Goal: Task Accomplishment & Management: Manage account settings

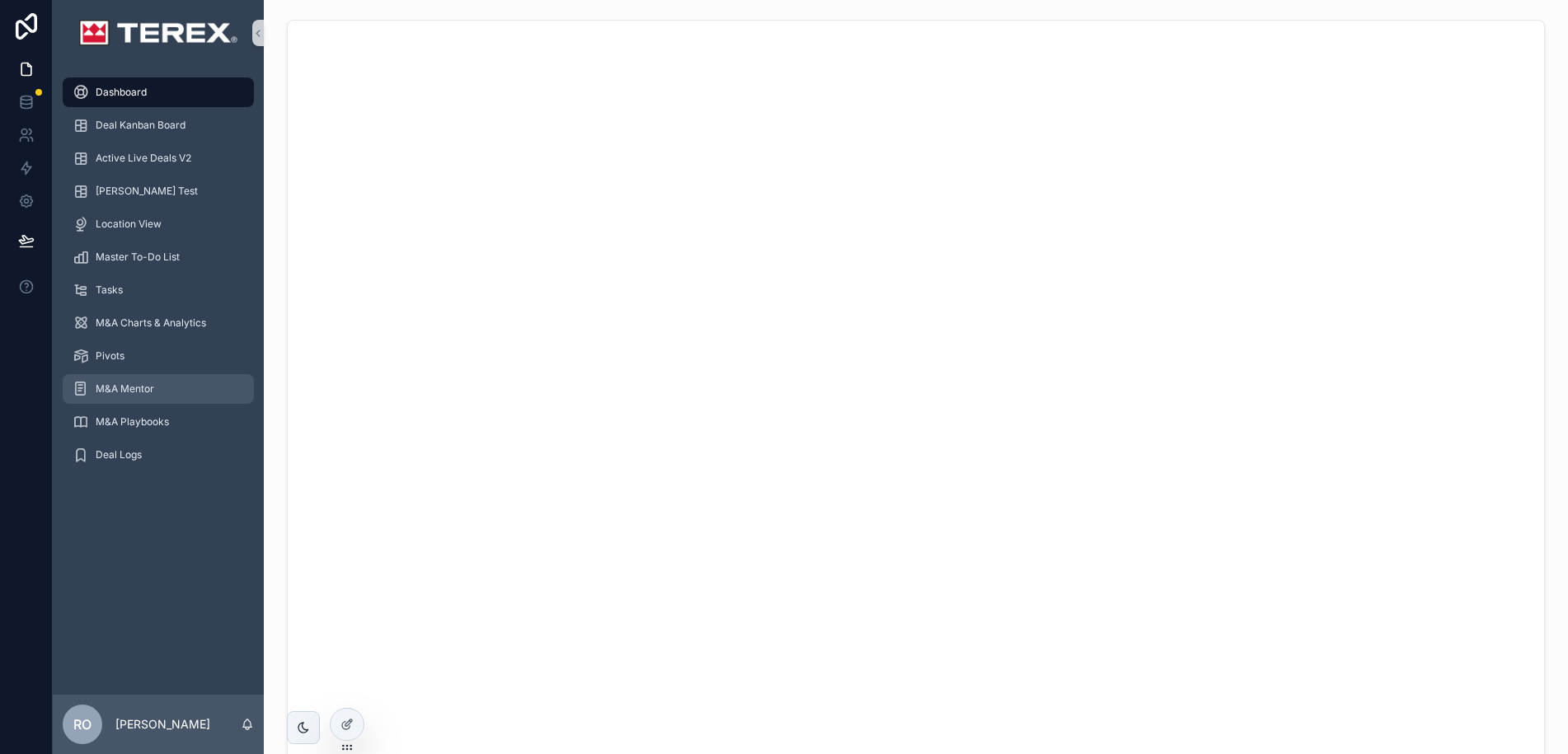
click at [129, 385] on span "M&A Mentor" at bounding box center [125, 389] width 58 height 13
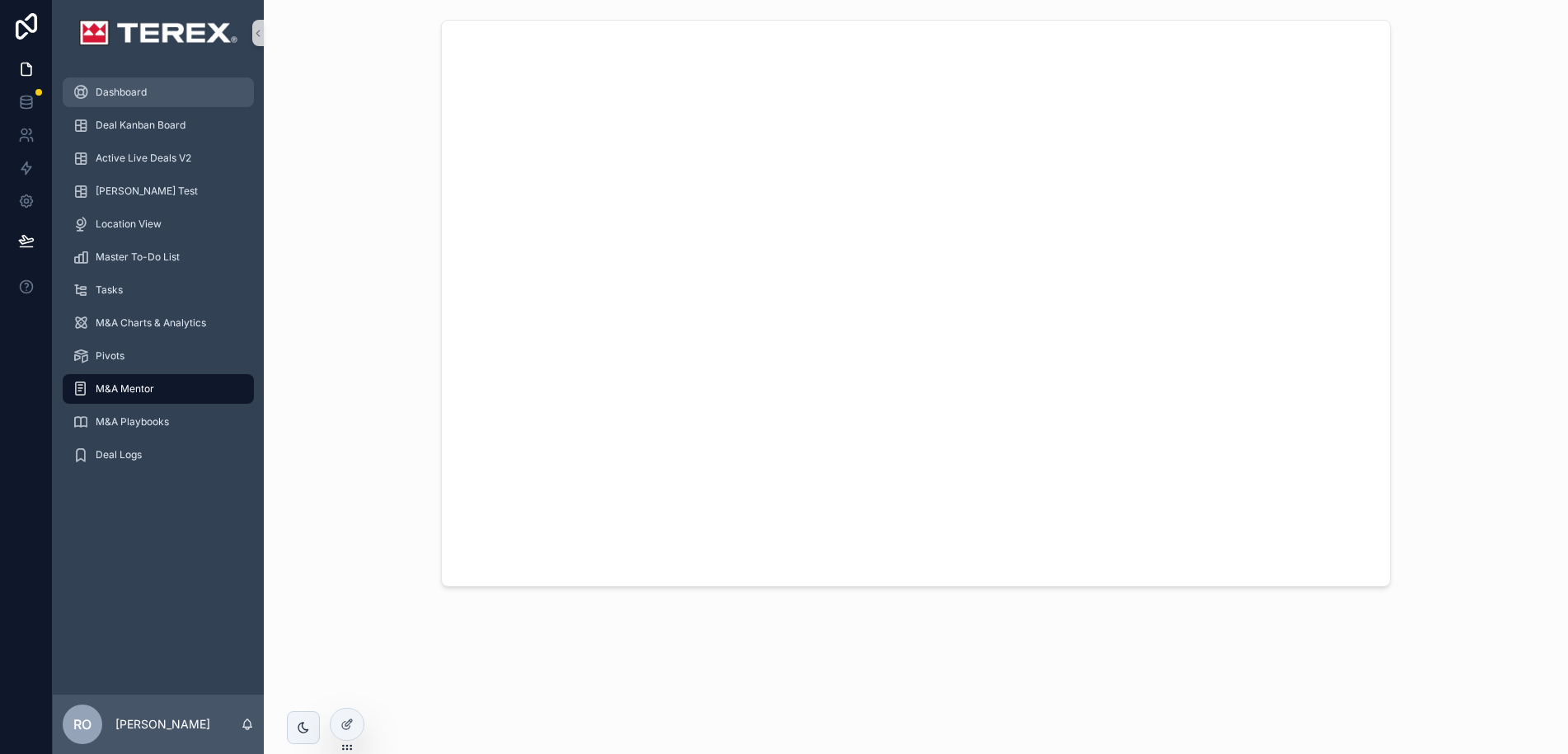
click at [117, 93] on span "Dashboard" at bounding box center [121, 93] width 51 height 13
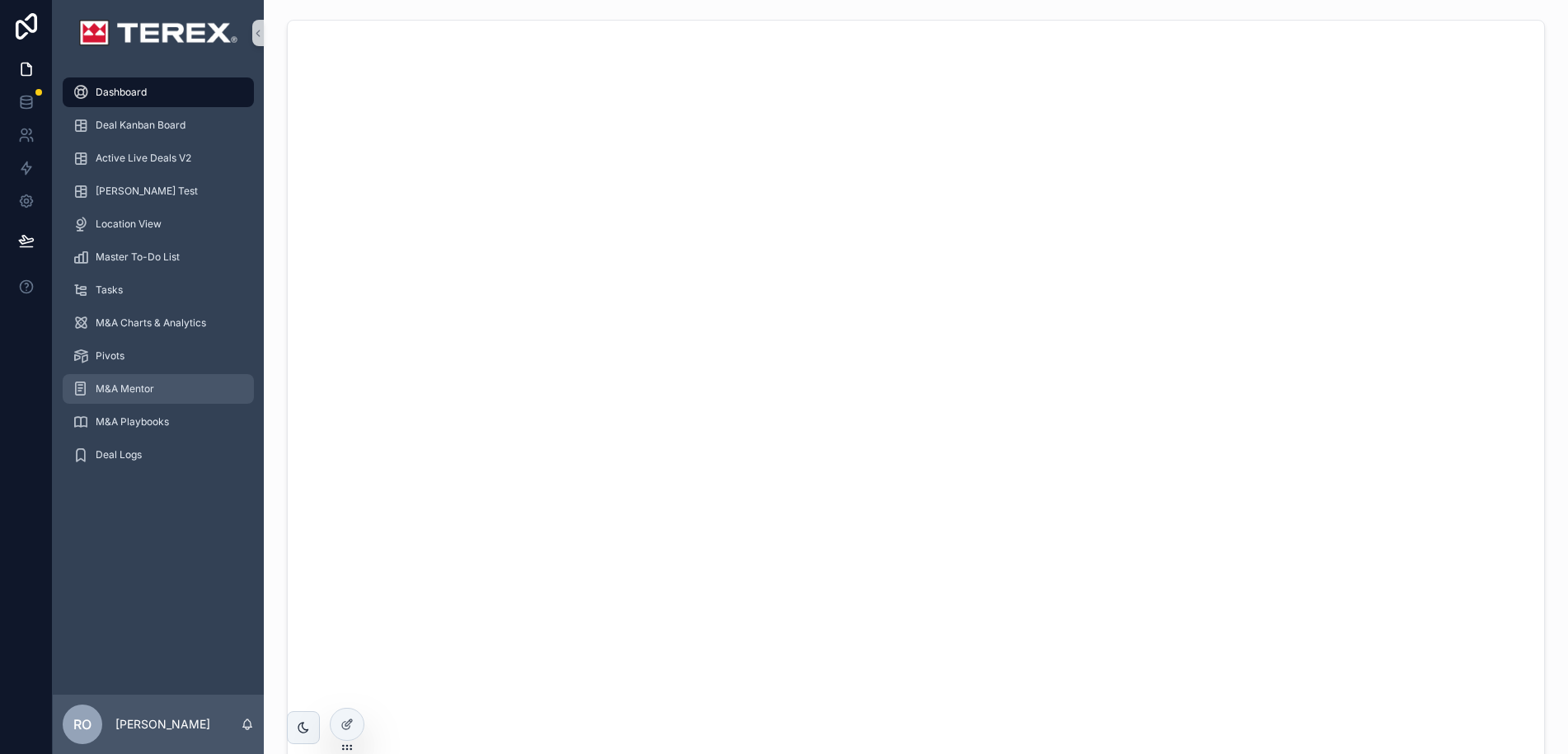
click at [130, 389] on span "M&A Mentor" at bounding box center [125, 389] width 58 height 13
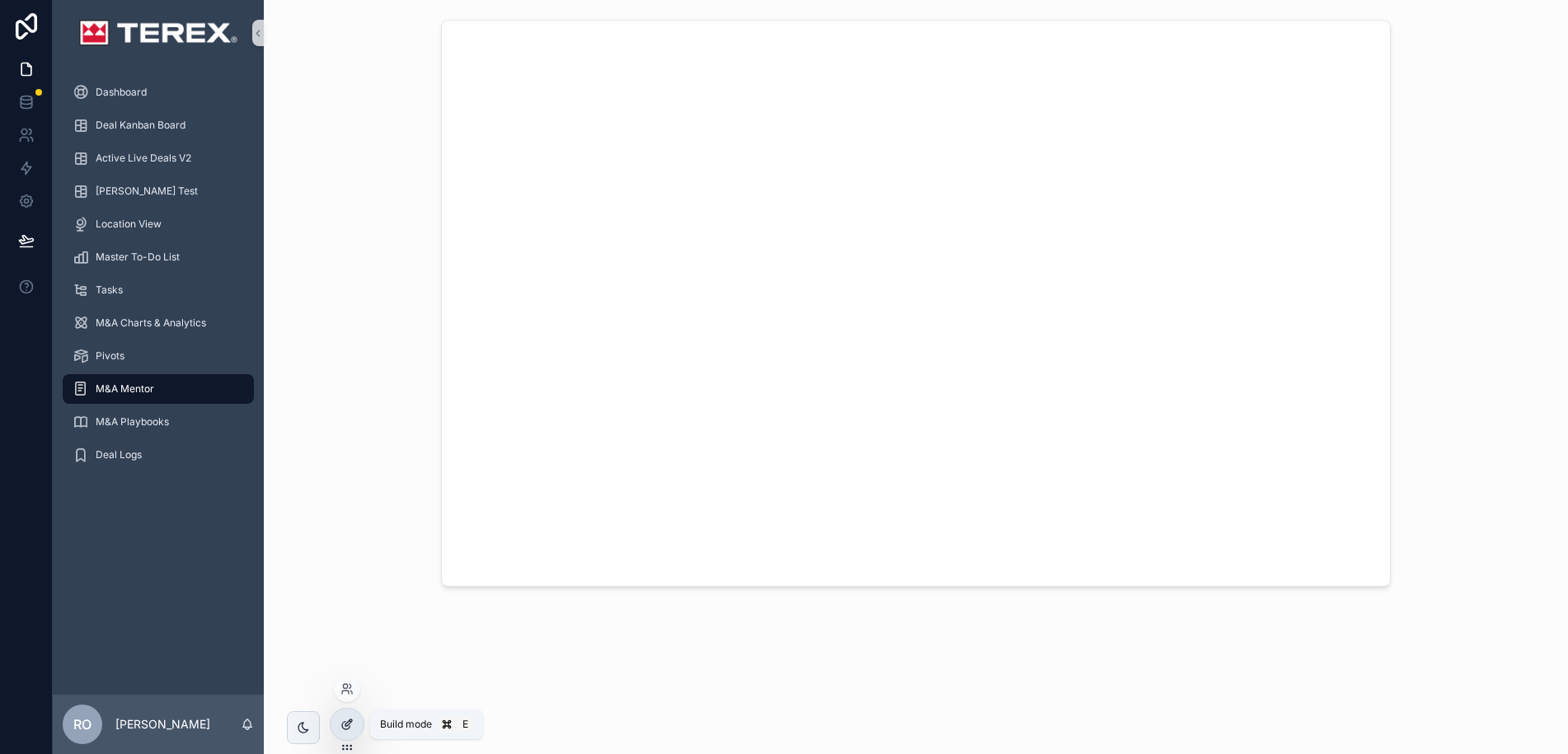
click at [357, 726] on div at bounding box center [347, 725] width 33 height 32
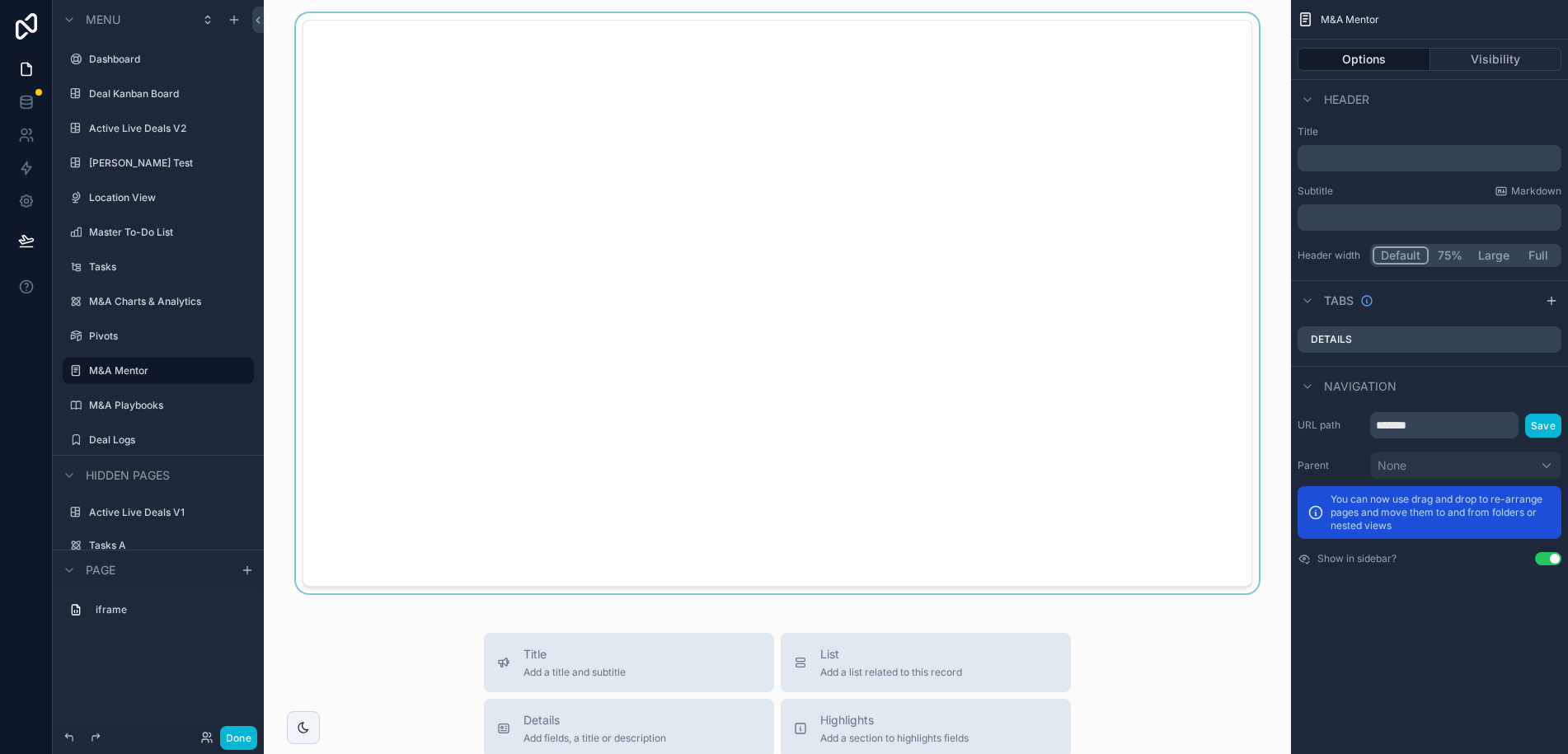
click at [1034, 395] on div "scrollable content" at bounding box center [777, 303] width 1001 height 580
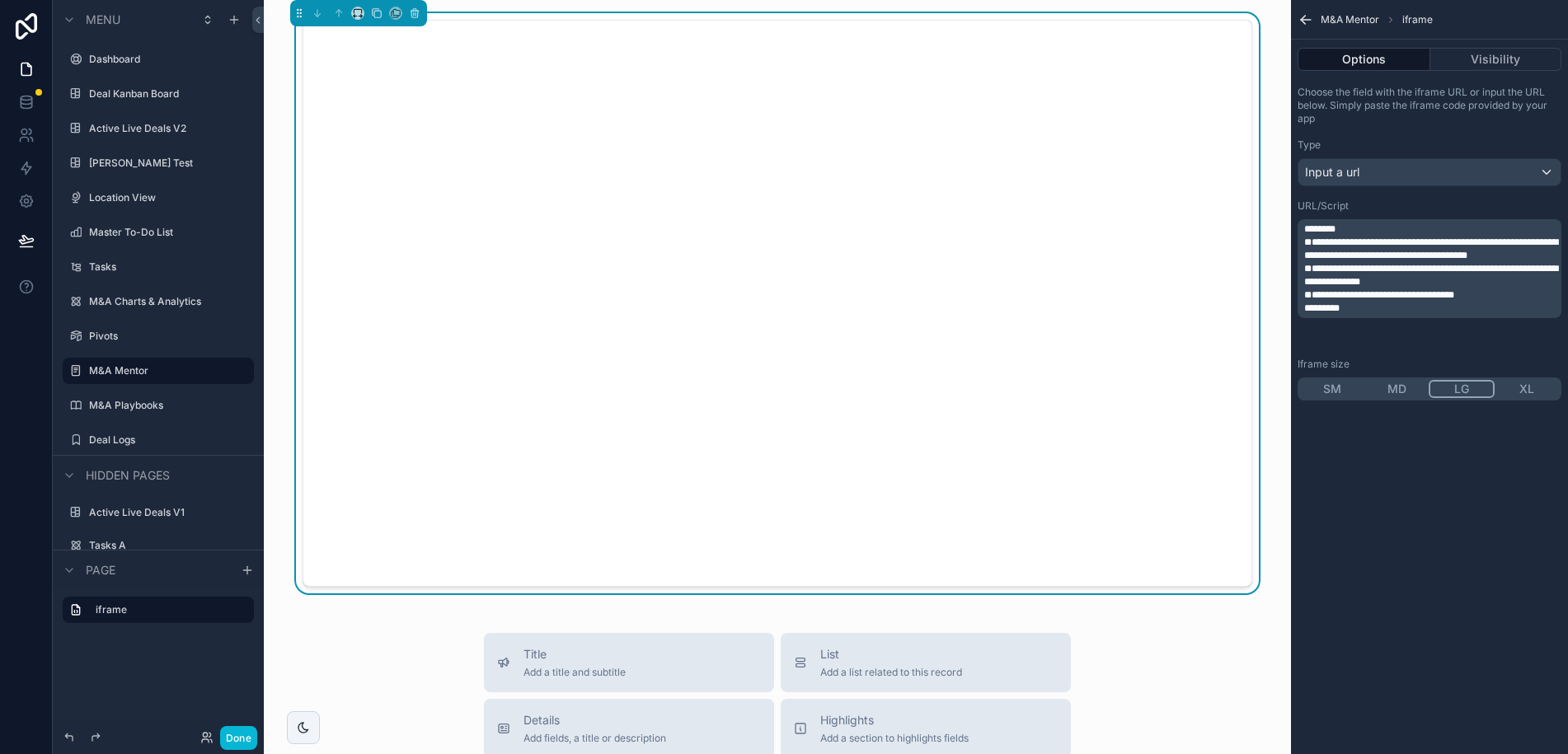
drag, startPoint x: 1424, startPoint y: 340, endPoint x: 1414, endPoint y: 341, distance: 10.0
click at [1424, 314] on p "*********" at bounding box center [1431, 309] width 254 height 13
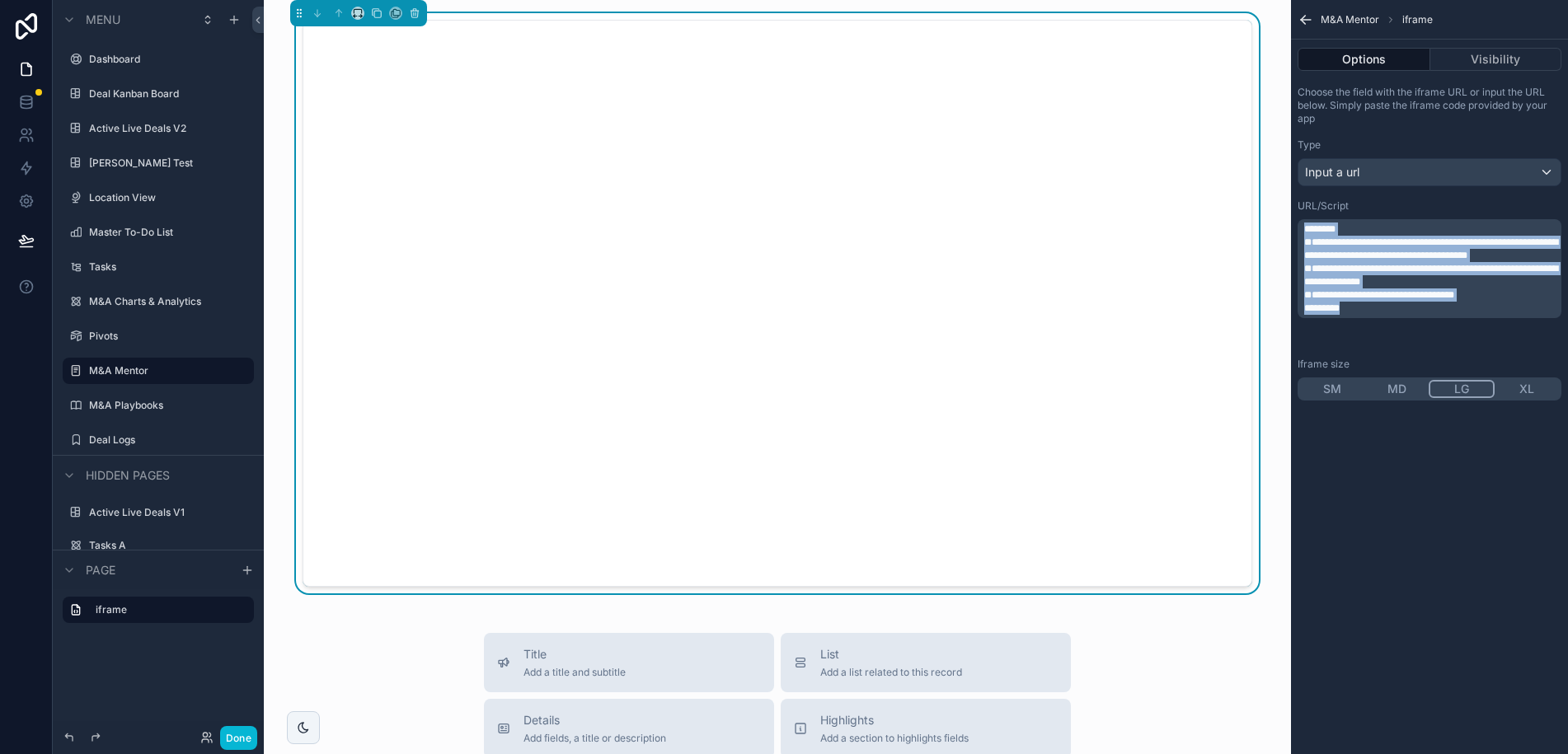
drag, startPoint x: 1366, startPoint y: 336, endPoint x: 1292, endPoint y: 225, distance: 133.4
click at [1292, 225] on div "**********" at bounding box center [1429, 243] width 277 height 328
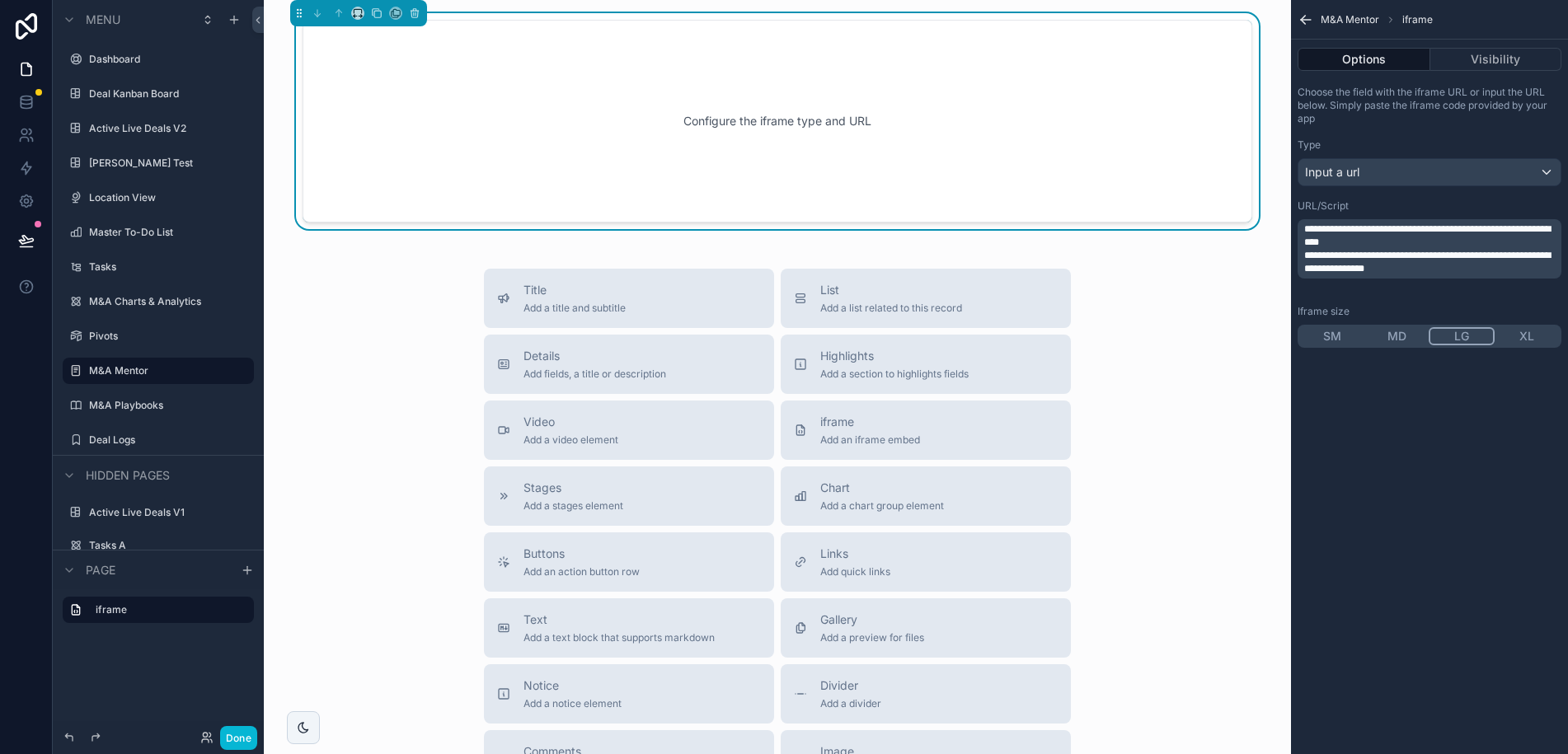
click at [1380, 279] on div "**********" at bounding box center [1429, 249] width 264 height 59
drag, startPoint x: 1382, startPoint y: 286, endPoint x: 1291, endPoint y: 218, distance: 113.6
click at [1291, 218] on div "**********" at bounding box center [1429, 217] width 277 height 275
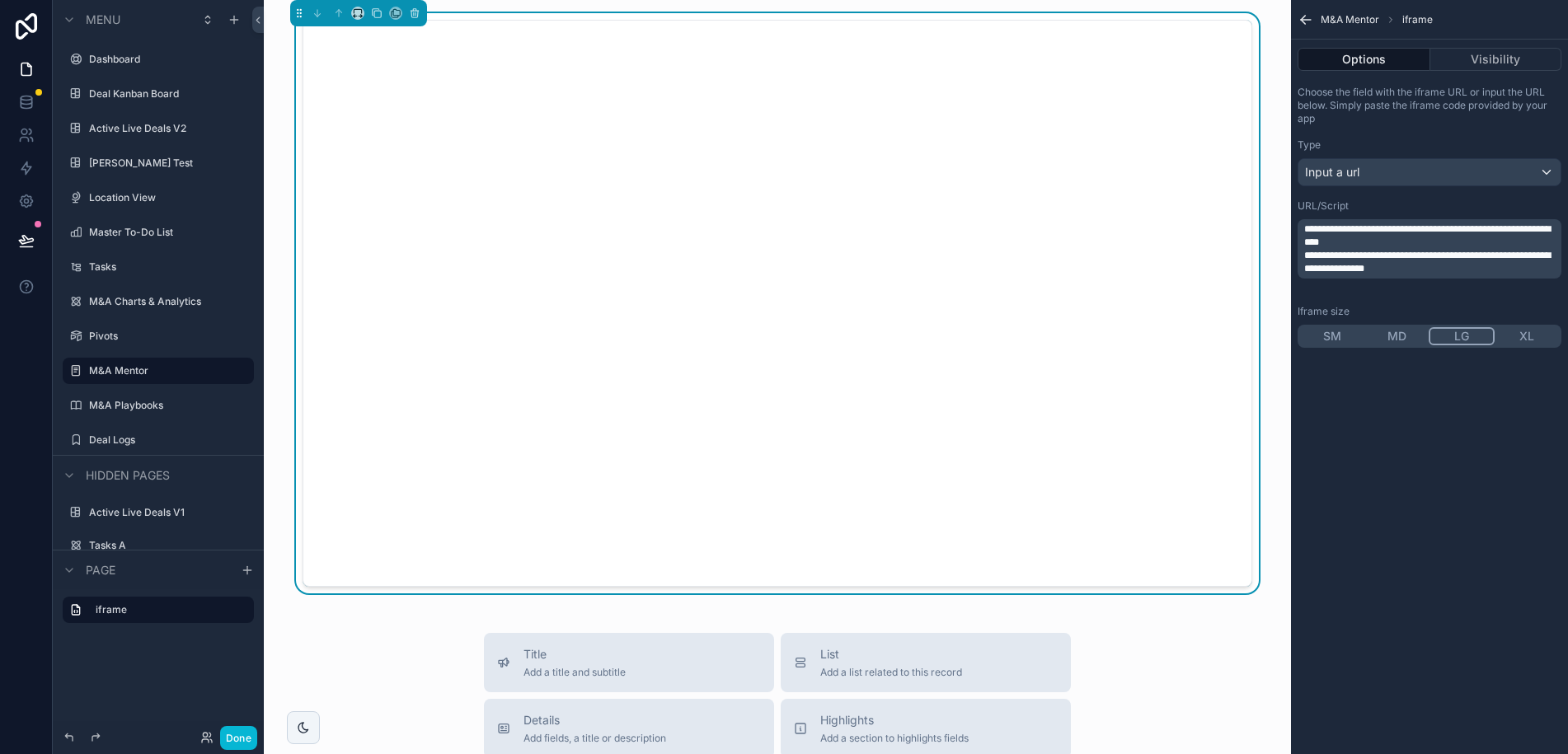
click at [238, 740] on button "Done" at bounding box center [239, 737] width 37 height 24
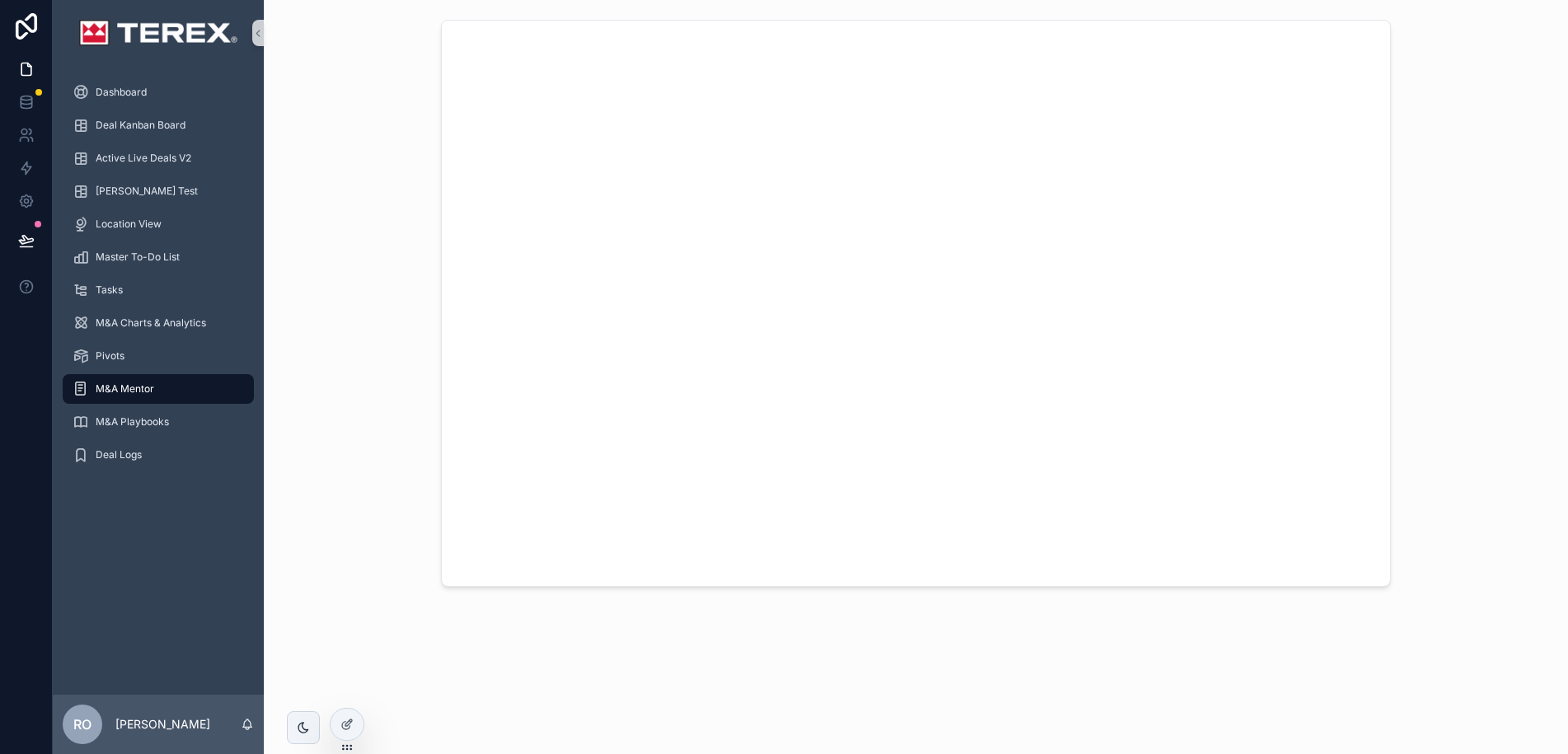
click at [129, 392] on span "M&A Mentor" at bounding box center [125, 389] width 58 height 13
click at [344, 722] on icon at bounding box center [347, 724] width 13 height 13
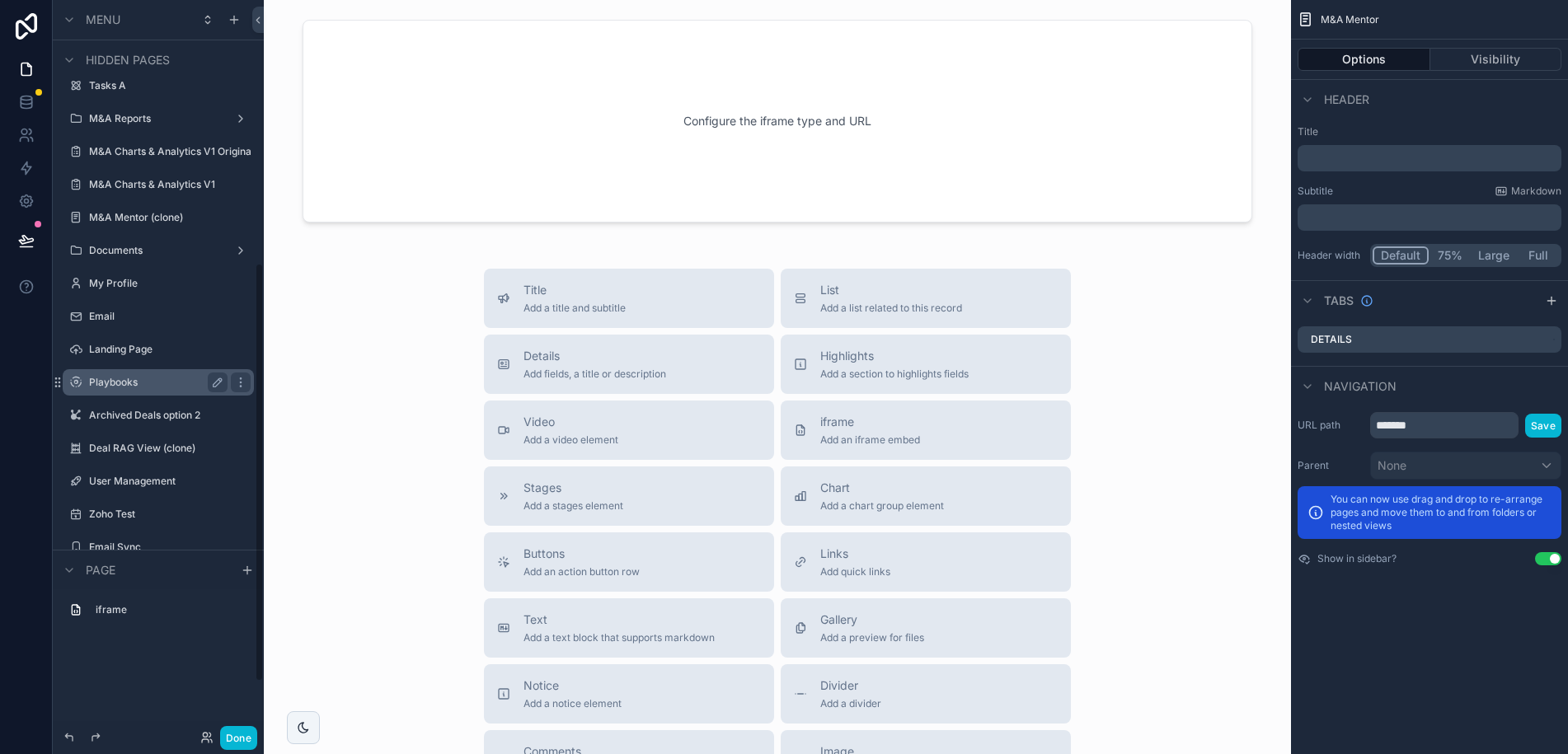
click at [134, 379] on label "Playbooks" at bounding box center [155, 382] width 132 height 13
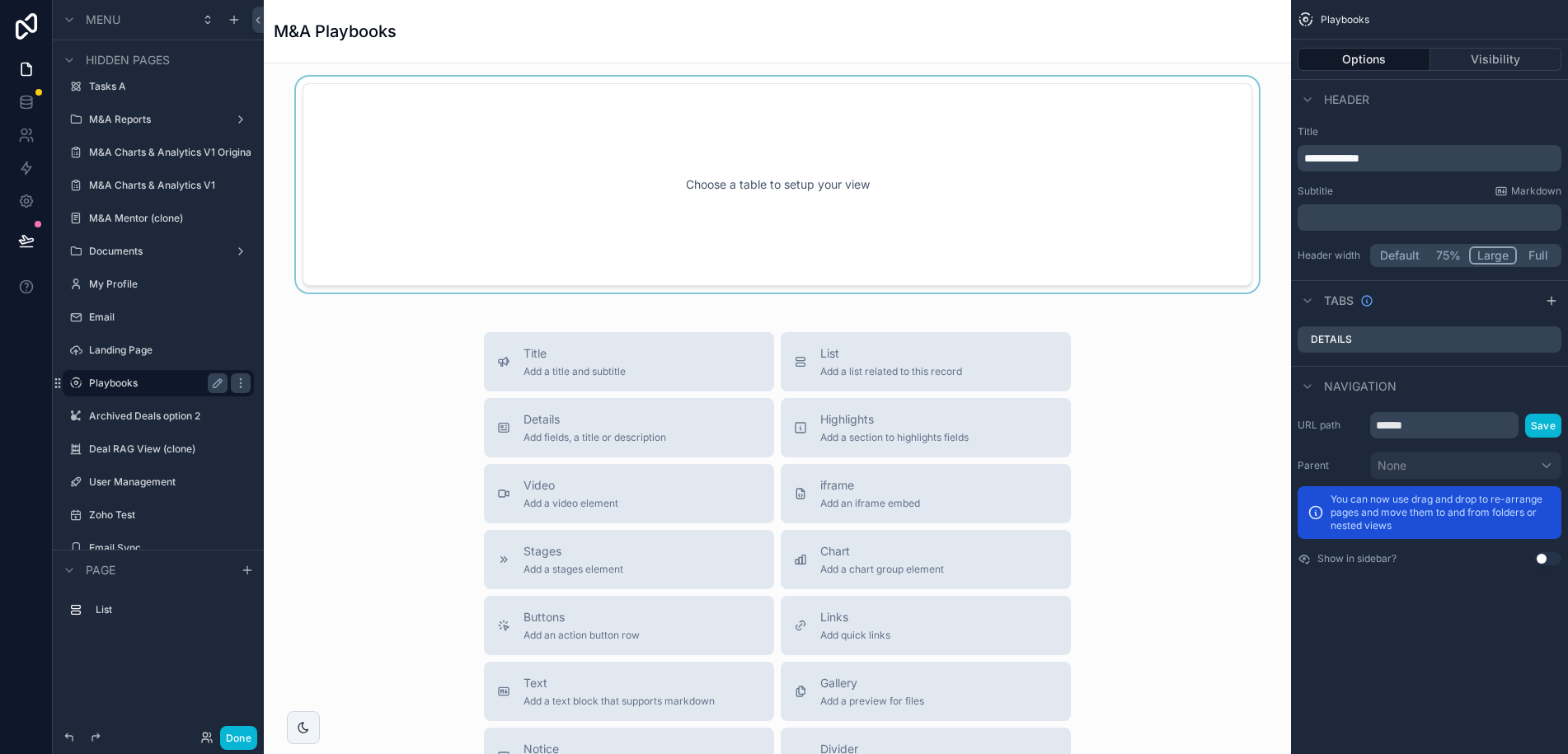
click at [933, 174] on div "scrollable content" at bounding box center [777, 184] width 1001 height 216
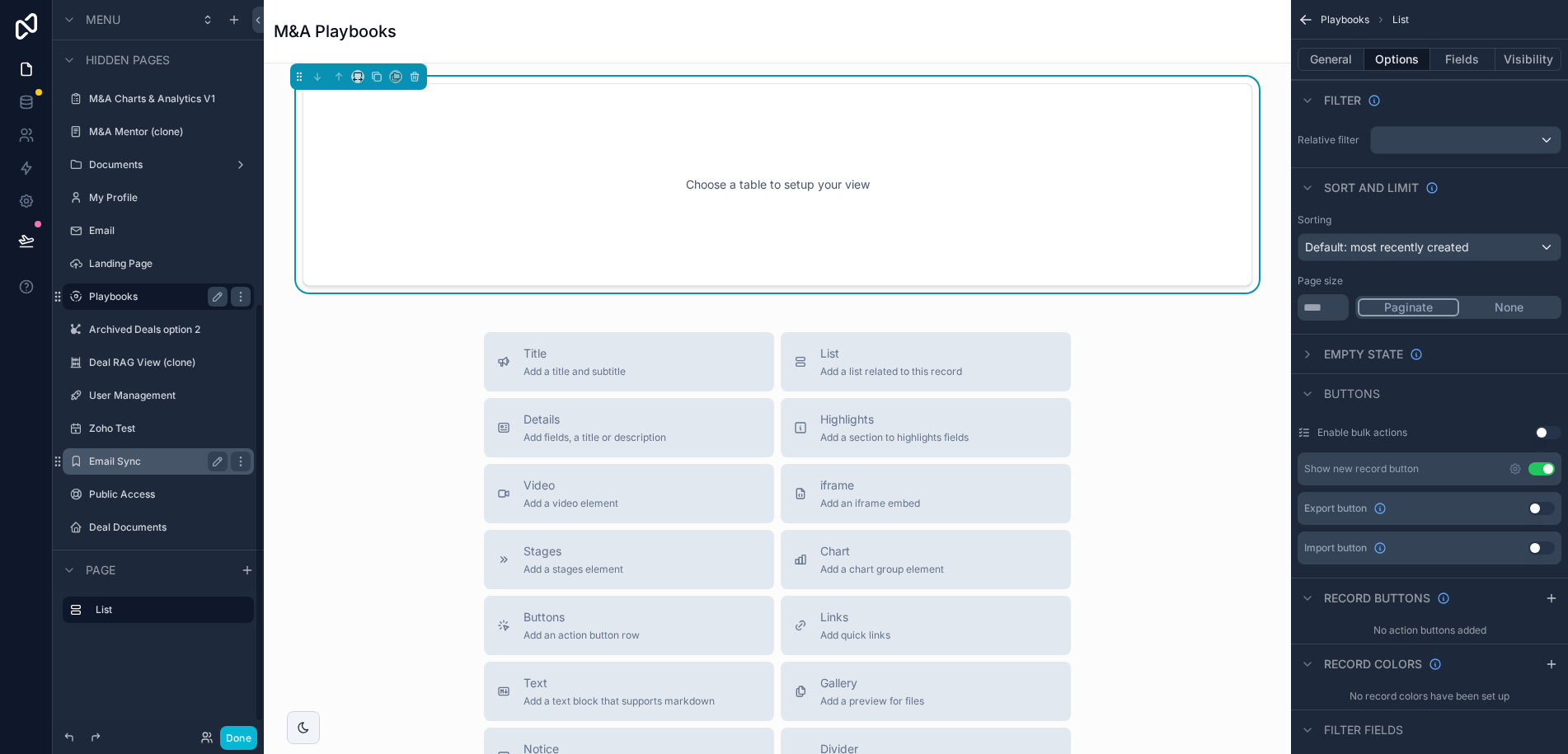
scroll to position [551, 0]
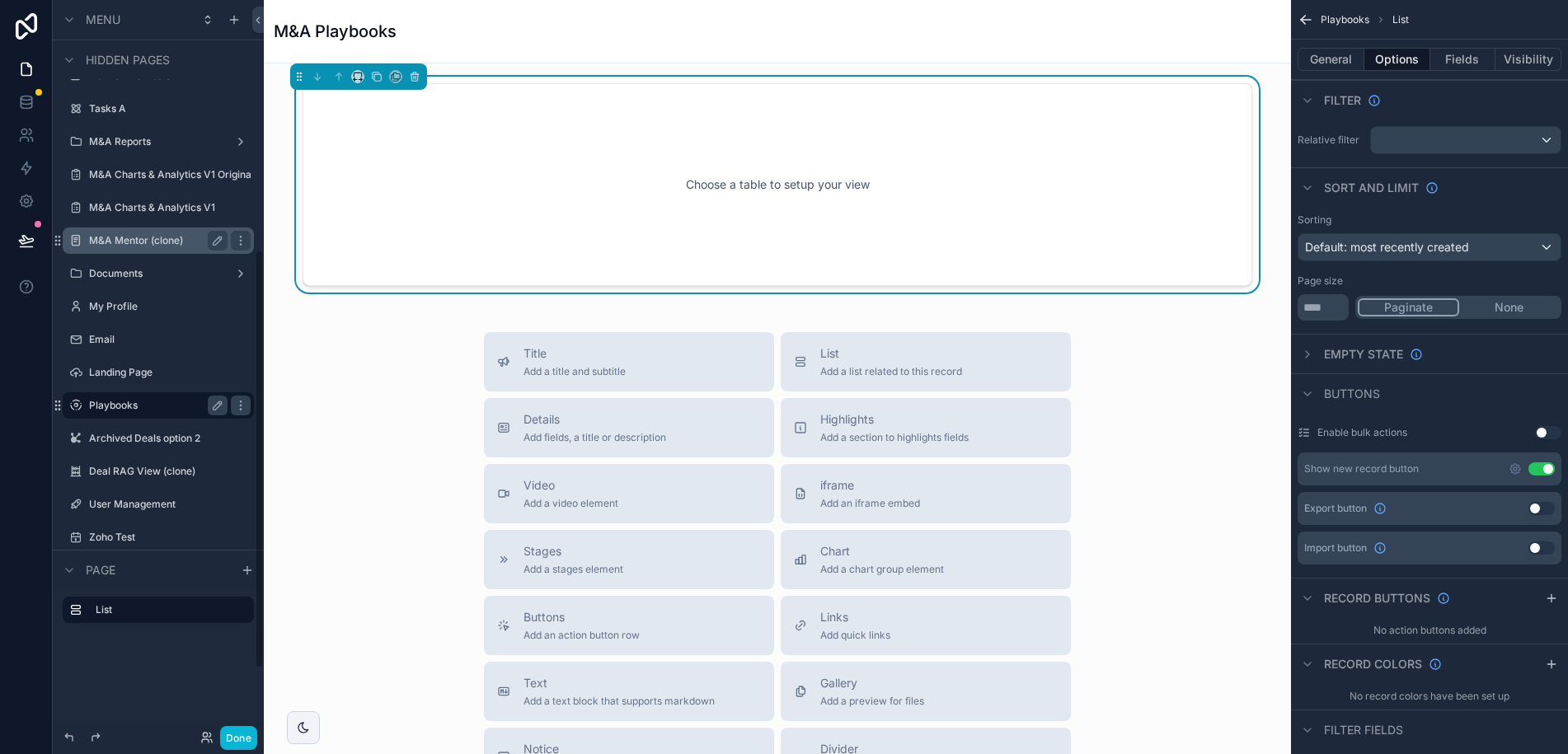
click at [111, 240] on label "M&A Mentor (clone)" at bounding box center [155, 241] width 132 height 13
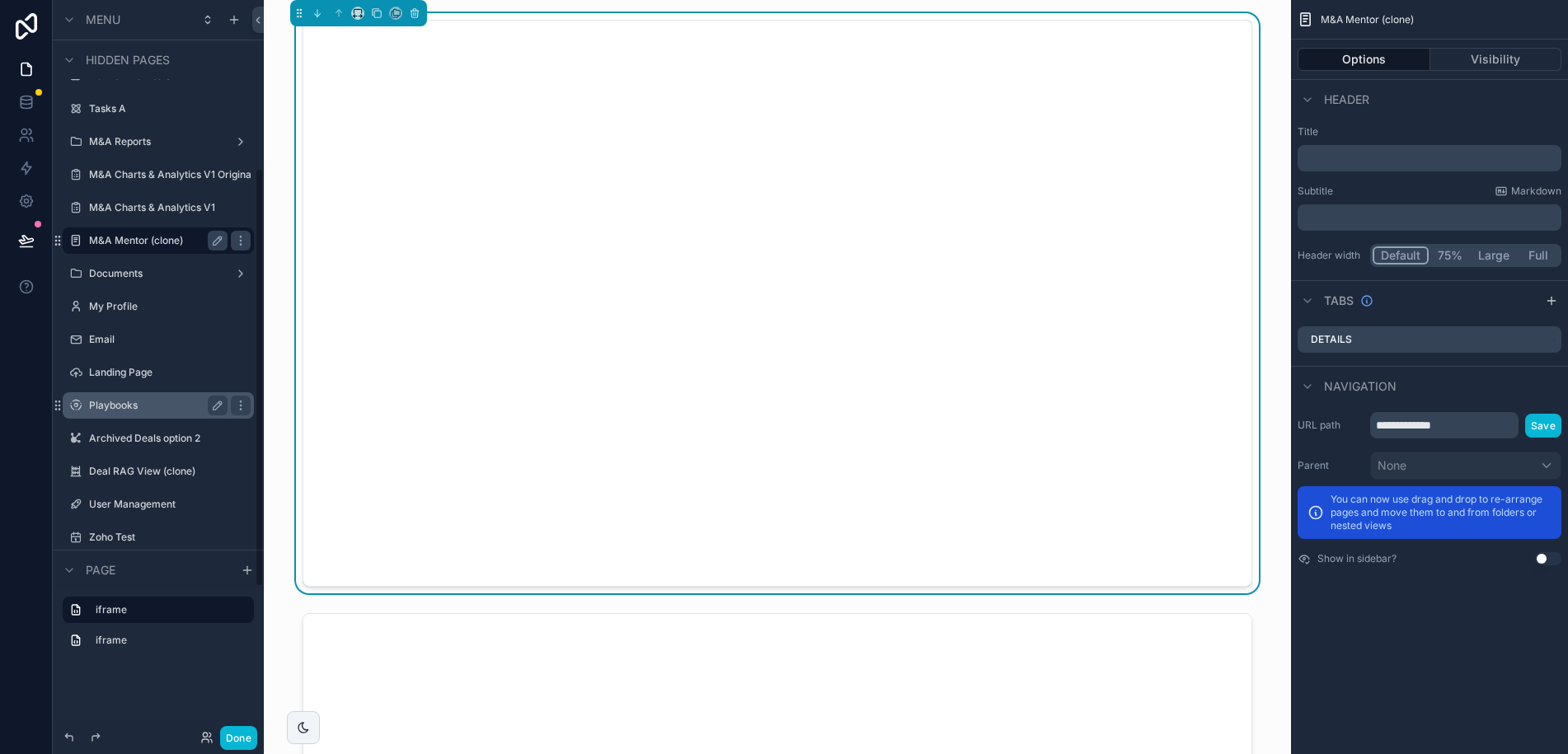
scroll to position [294, 0]
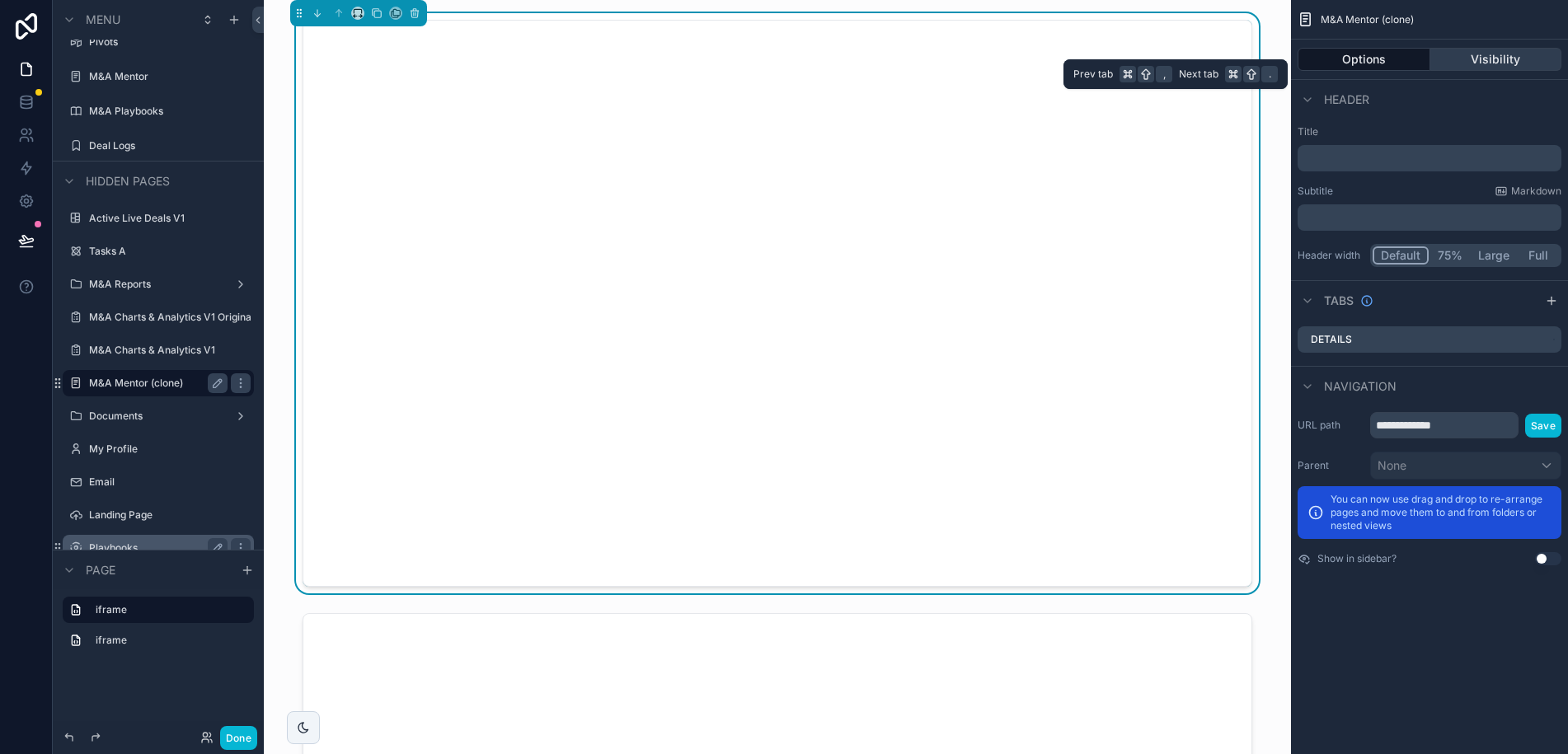
click at [1501, 54] on button "Visibility" at bounding box center [1496, 59] width 132 height 23
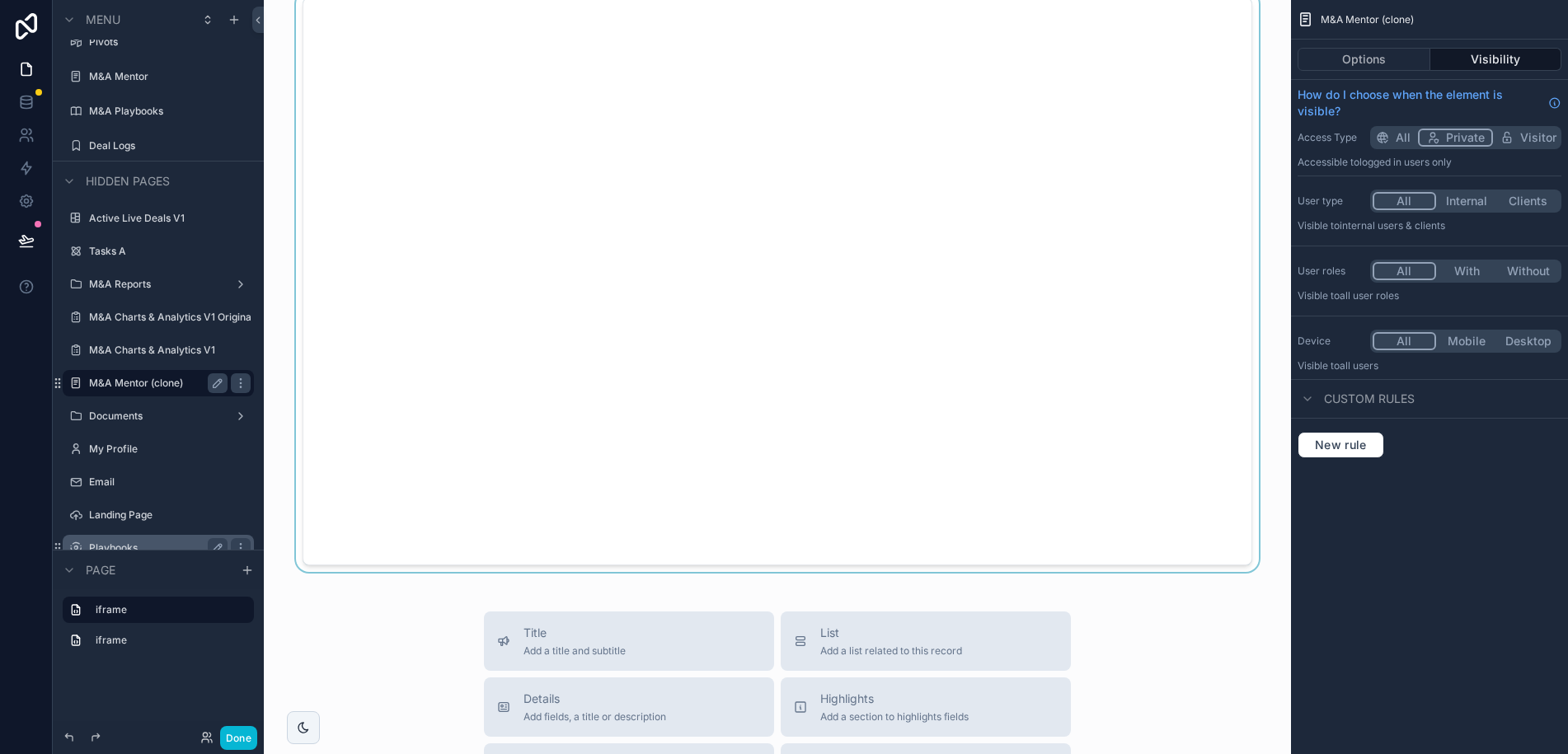
scroll to position [616, 0]
click at [960, 319] on div "scrollable content" at bounding box center [777, 279] width 1001 height 580
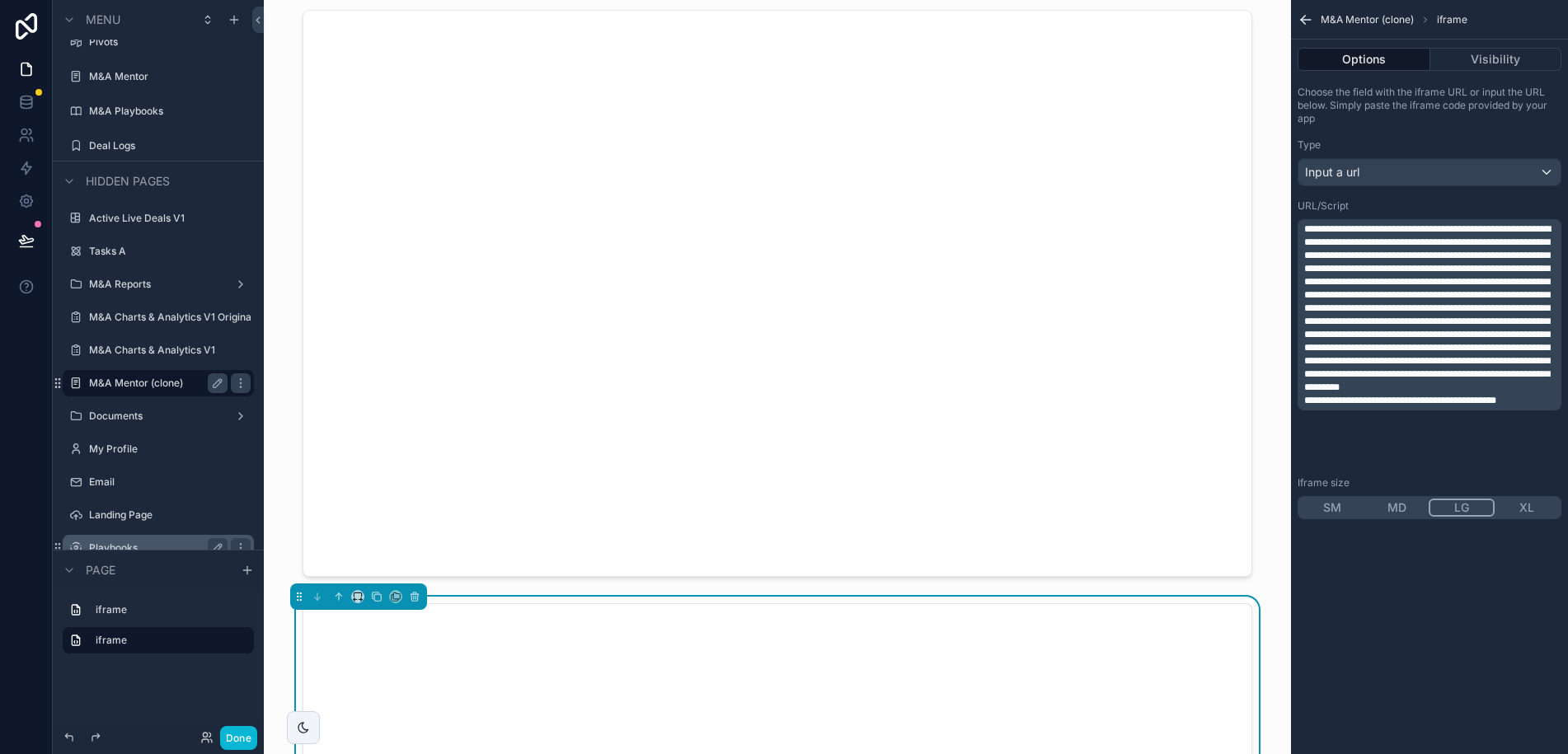
scroll to position [0, 0]
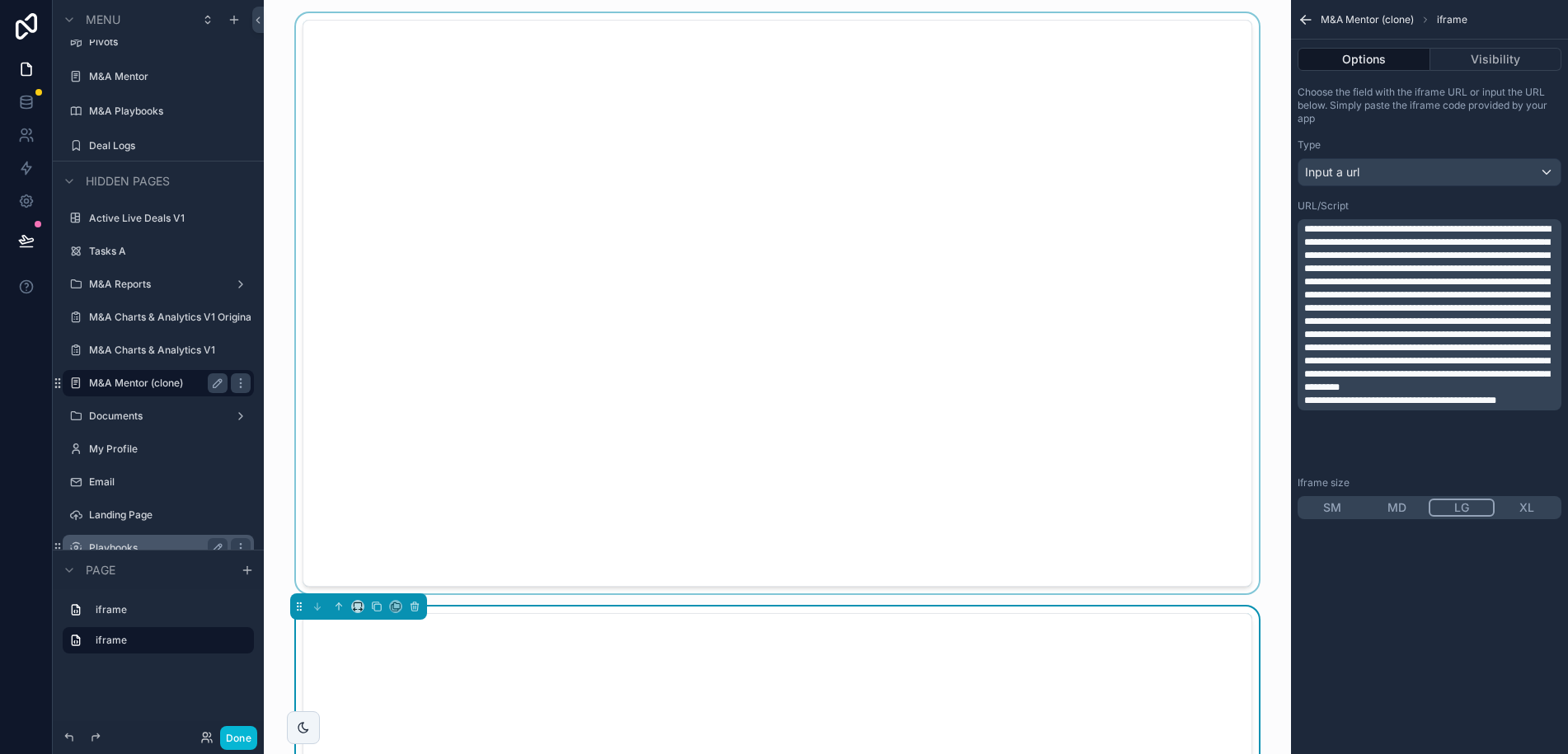
click at [563, 549] on div "scrollable content" at bounding box center [777, 303] width 1001 height 580
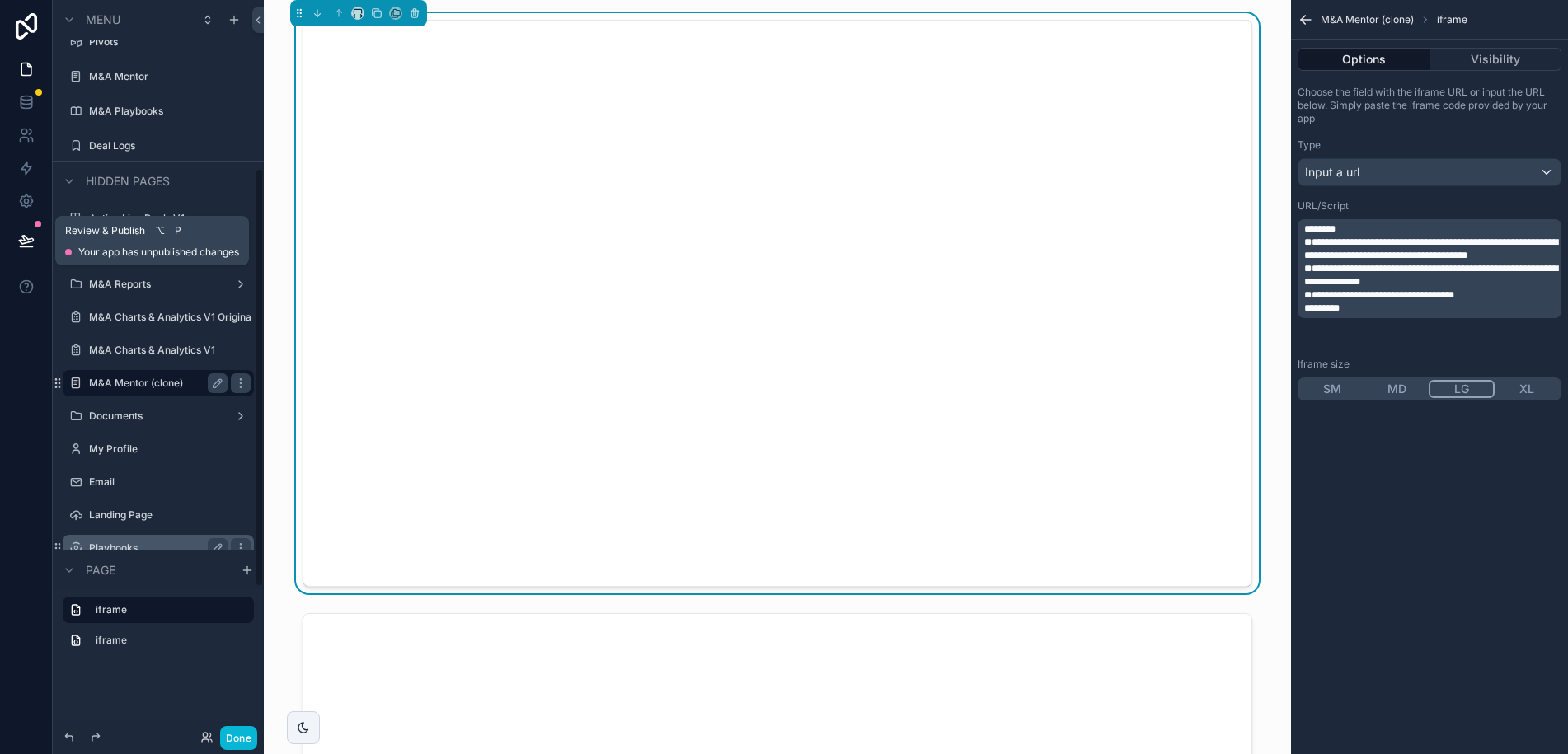
click at [32, 234] on icon at bounding box center [27, 241] width 17 height 17
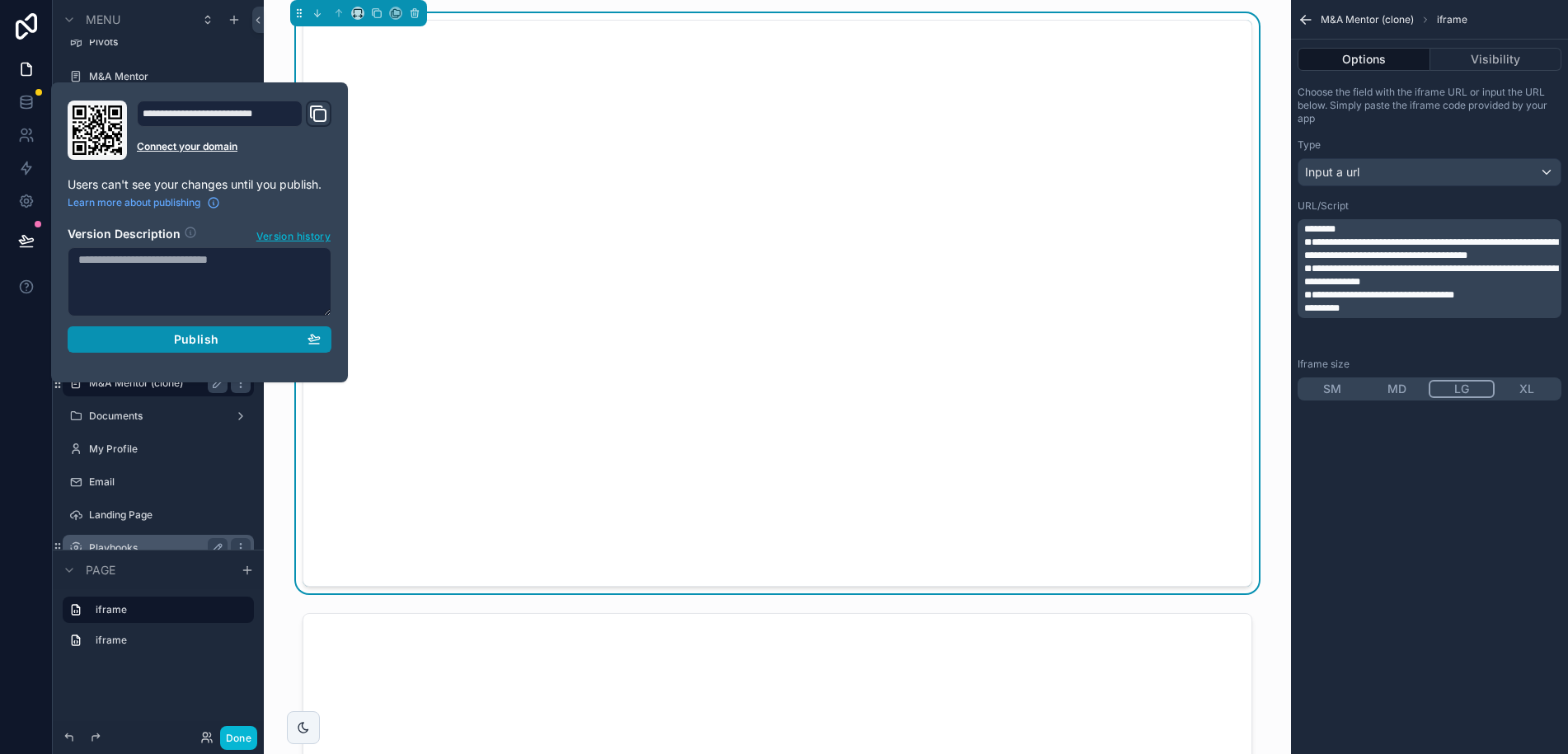
click at [216, 343] on span "Publish" at bounding box center [195, 339] width 44 height 15
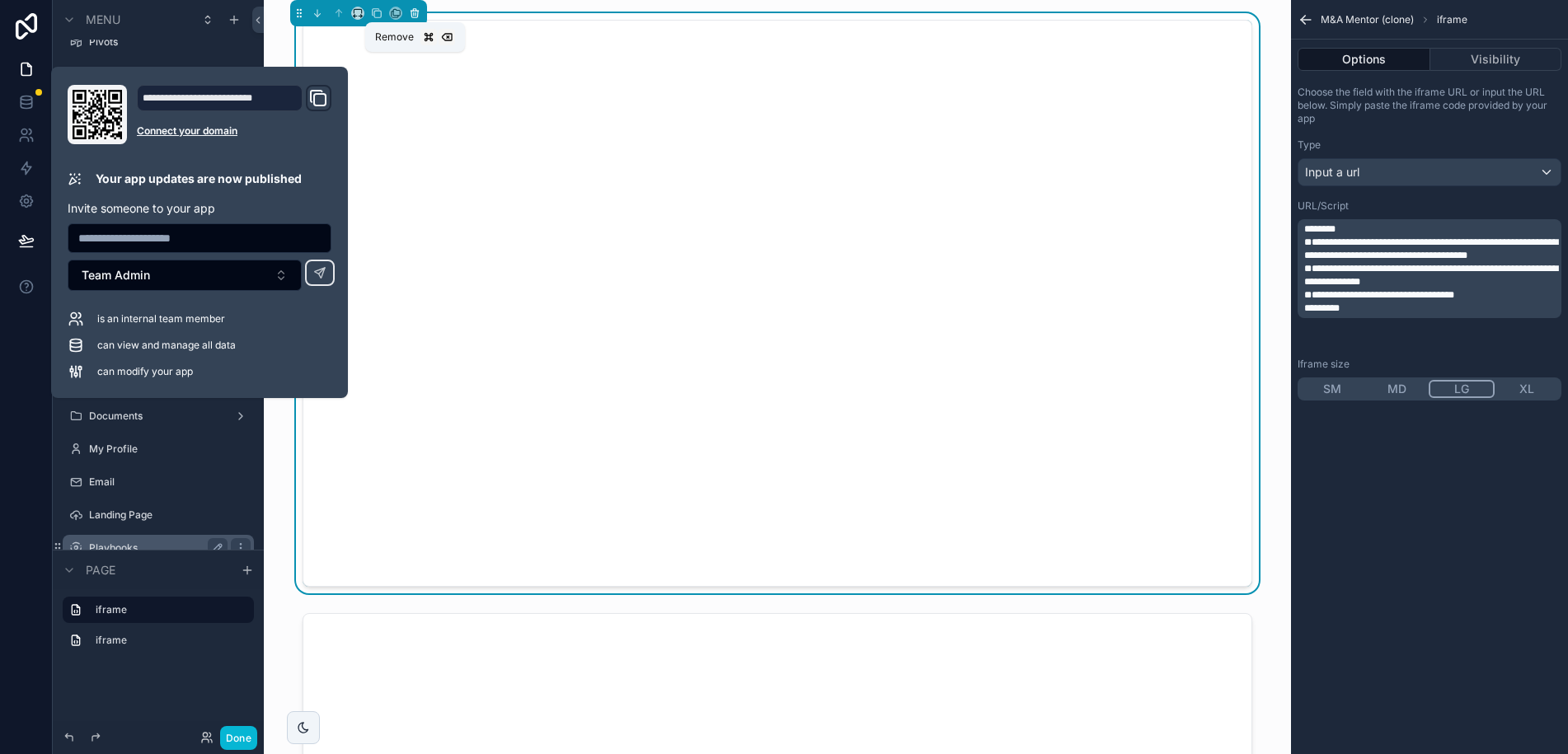
click at [415, 12] on icon "scrollable content" at bounding box center [415, 13] width 12 height 12
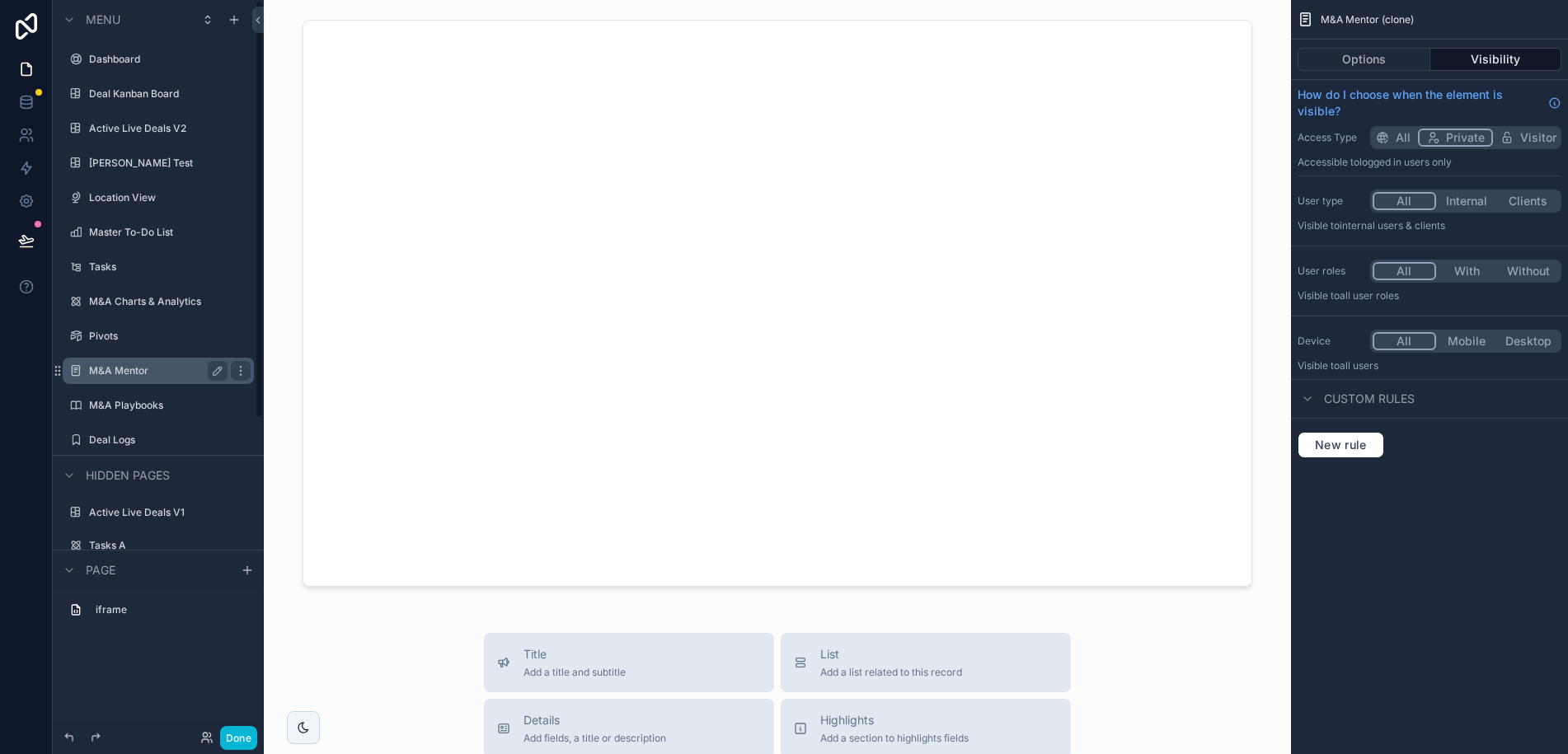
click at [122, 363] on div "M&A Mentor" at bounding box center [159, 371] width 139 height 20
click at [121, 372] on label "M&A Mentor" at bounding box center [155, 371] width 132 height 13
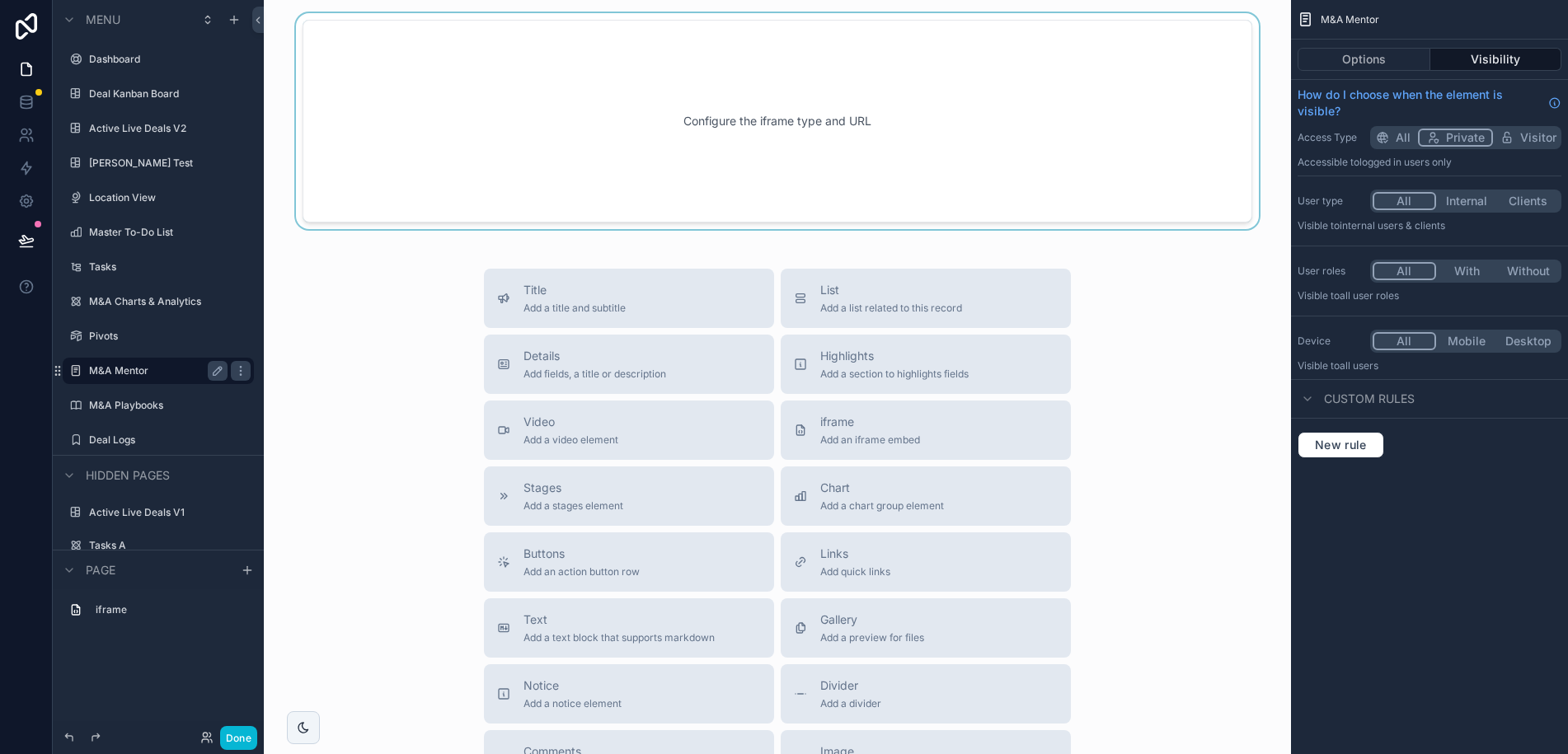
click at [1130, 103] on div "scrollable content" at bounding box center [777, 121] width 1001 height 216
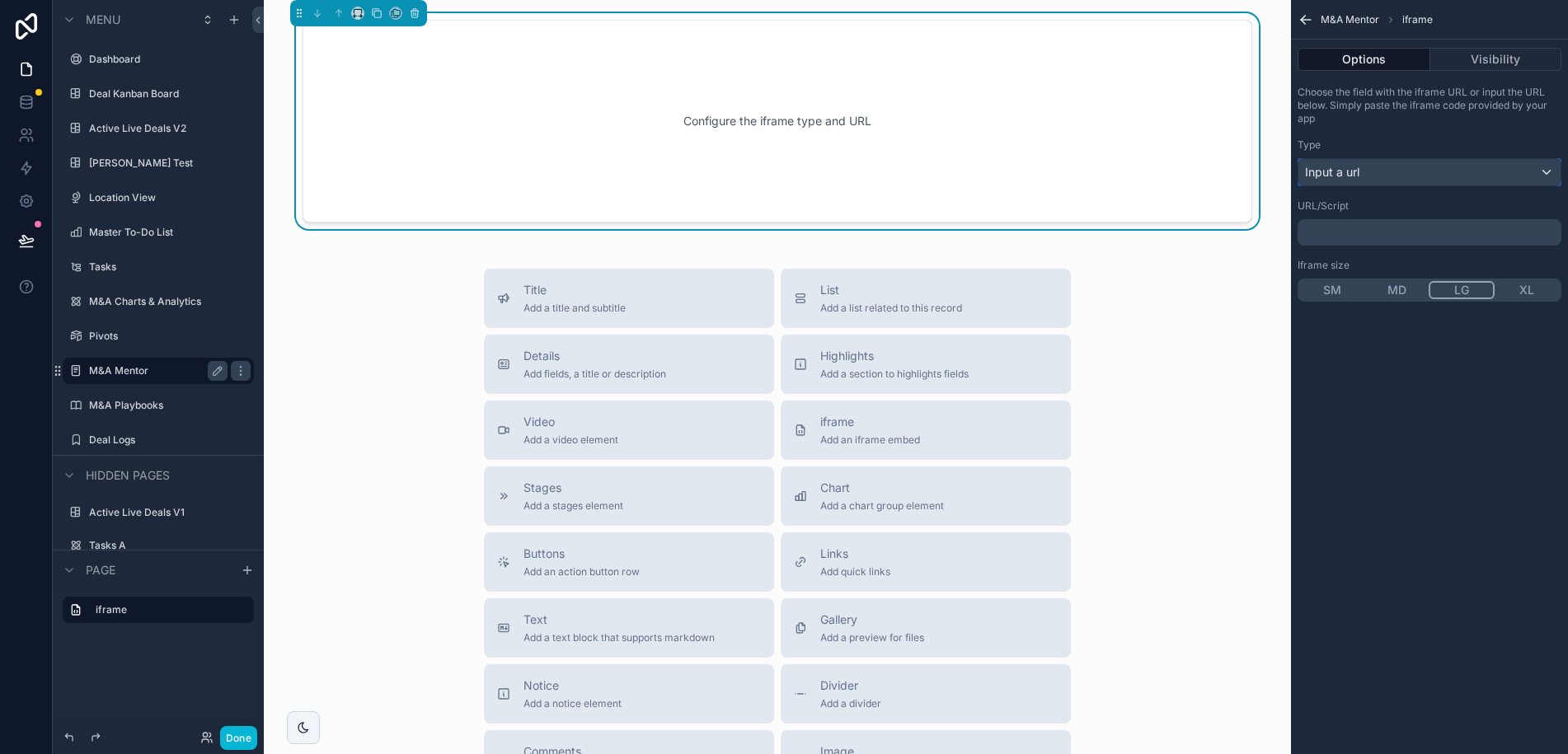
click at [1386, 172] on div "Input a url" at bounding box center [1429, 173] width 262 height 27
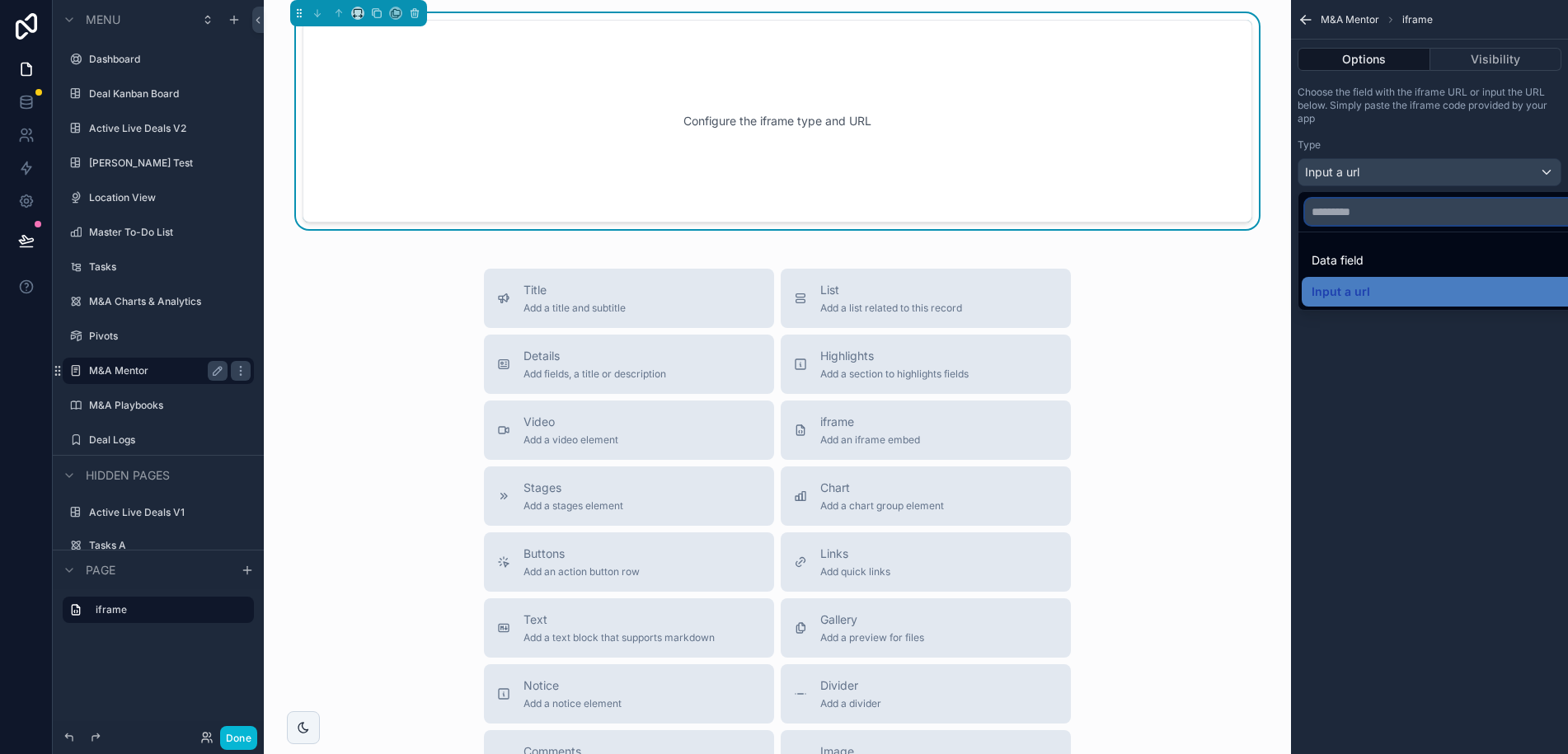
click at [1369, 214] on input "text" at bounding box center [1449, 212] width 287 height 27
click at [1401, 153] on div "scrollable content" at bounding box center [784, 377] width 1568 height 754
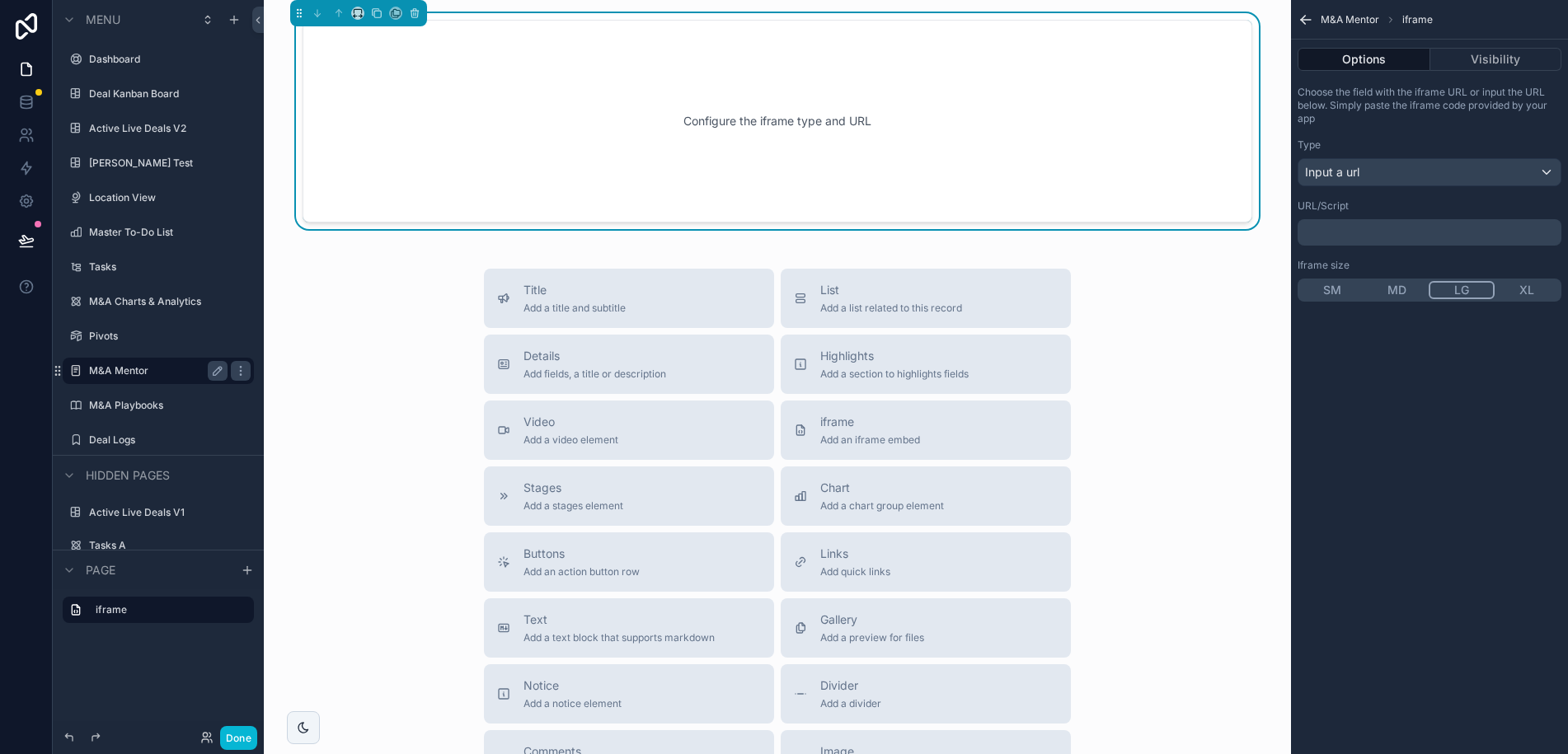
click at [1341, 229] on p "﻿" at bounding box center [1431, 233] width 254 height 13
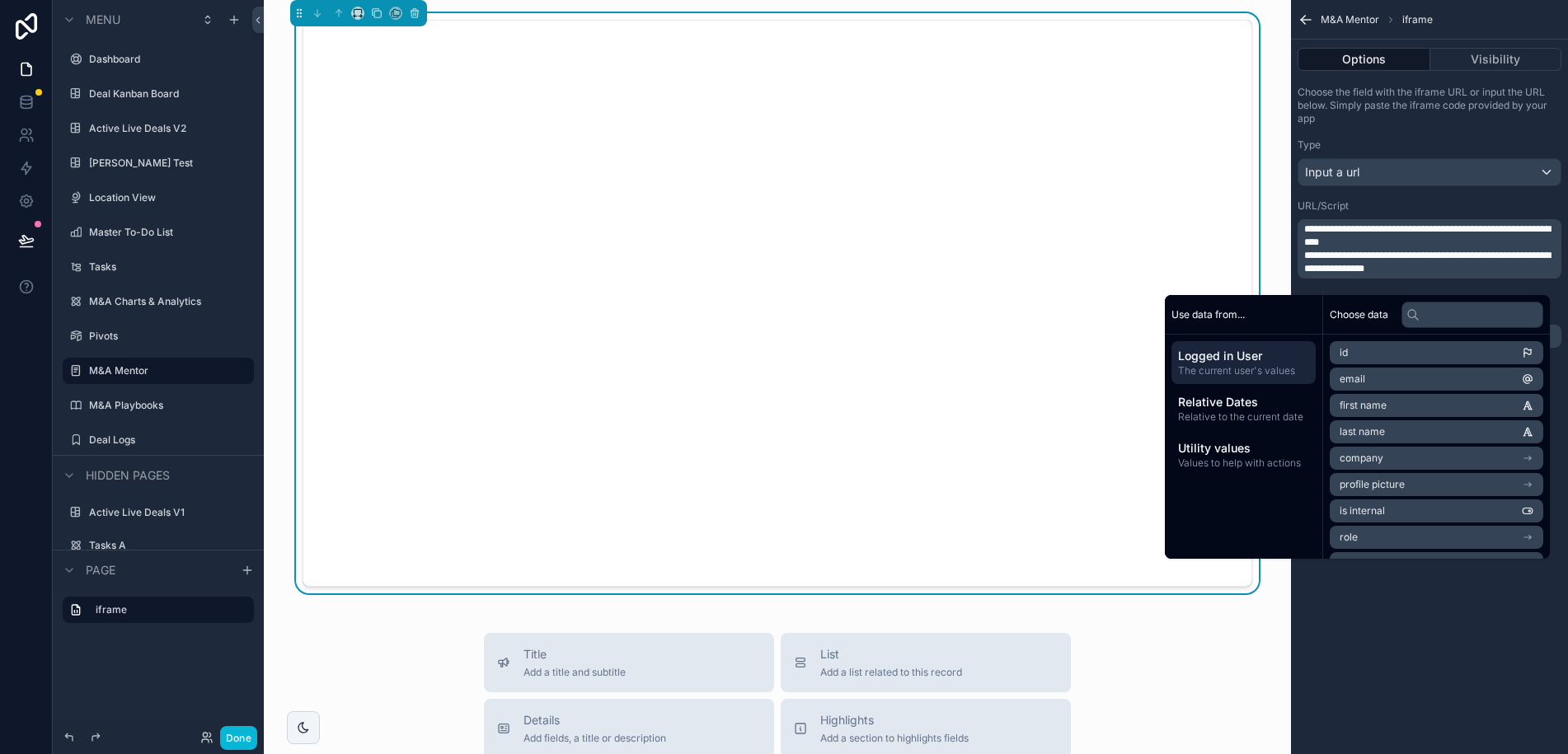
click at [1471, 641] on div "**********" at bounding box center [1429, 377] width 277 height 754
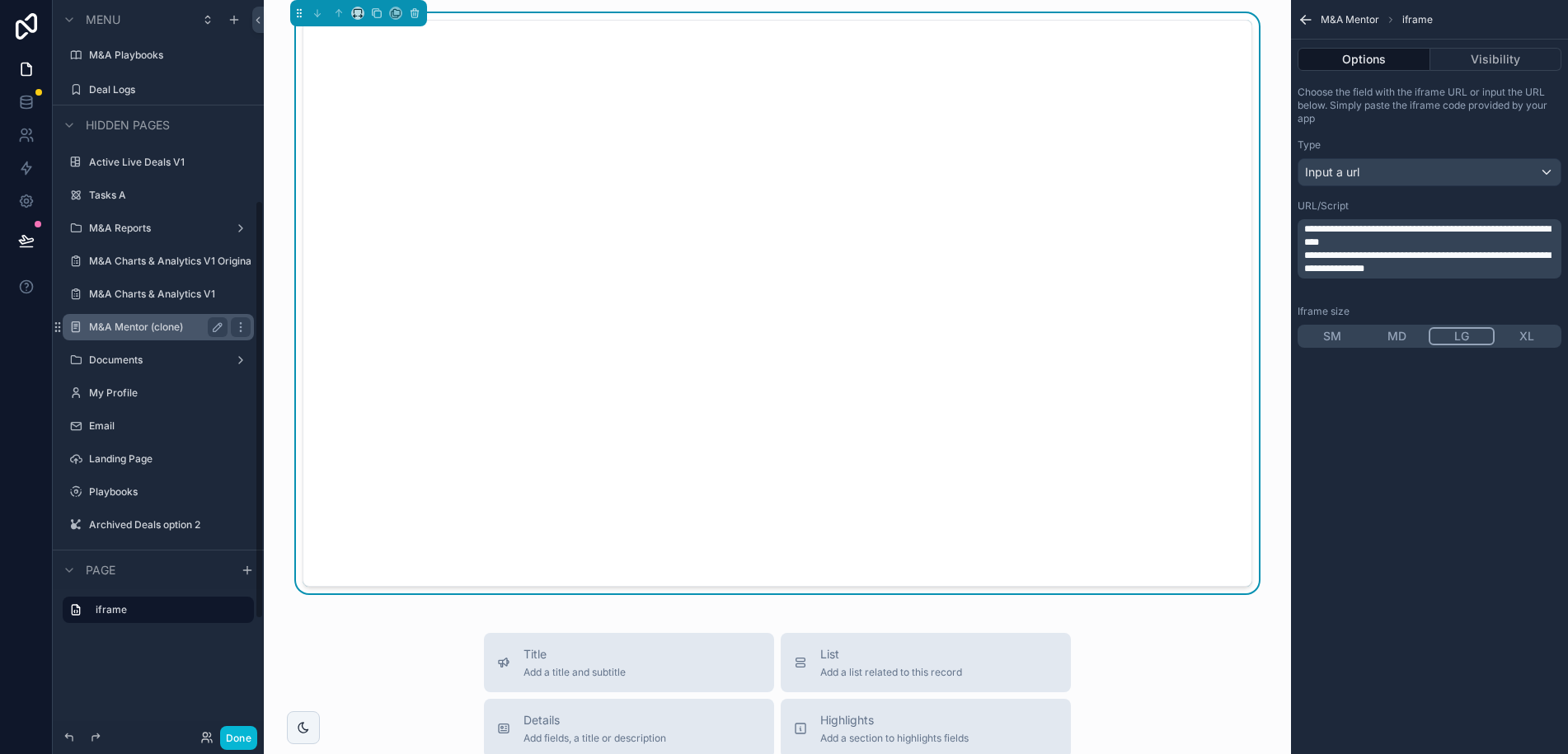
click at [144, 326] on label "M&A Mentor (clone)" at bounding box center [155, 327] width 132 height 13
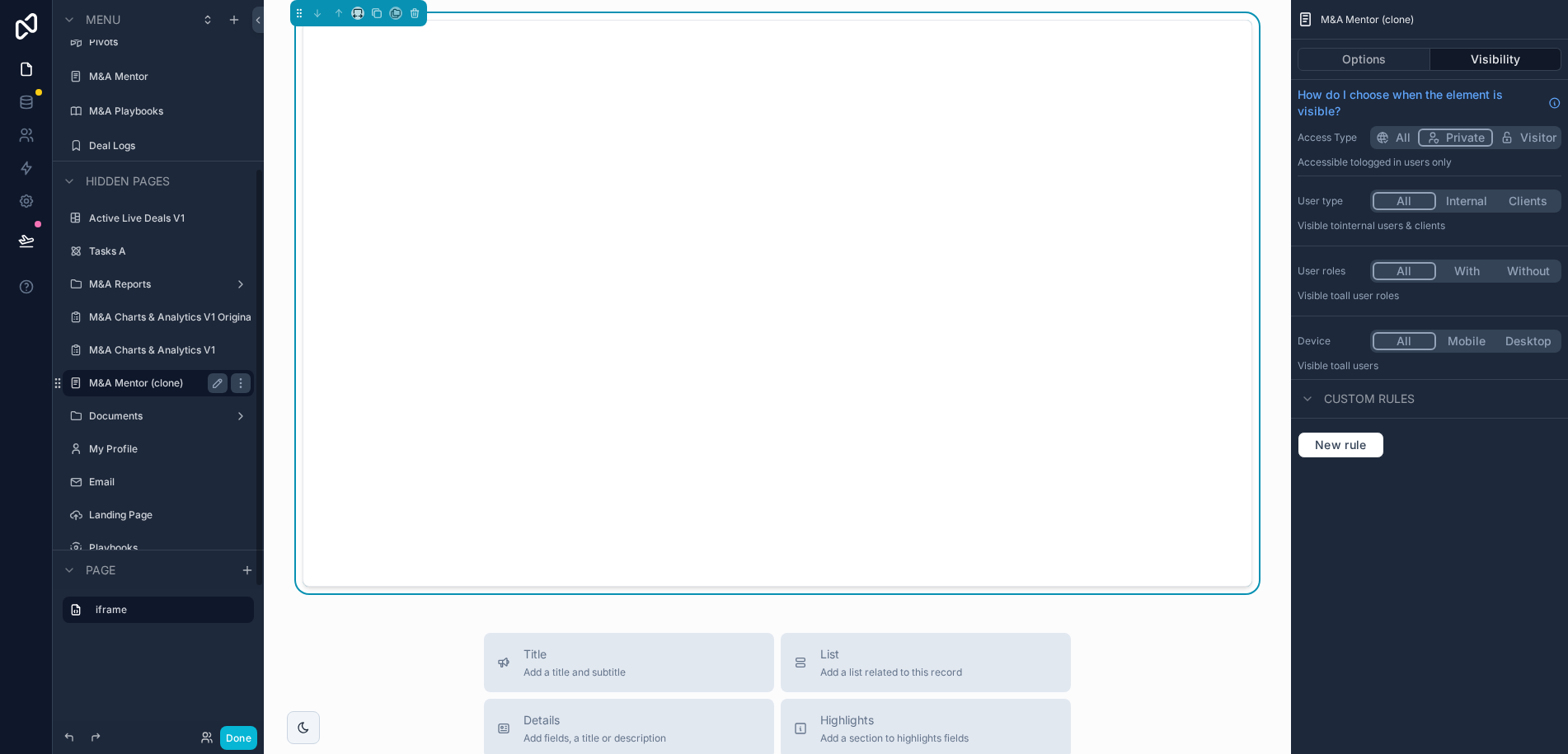
click at [126, 381] on label "M&A Mentor (clone)" at bounding box center [155, 383] width 132 height 13
click at [129, 383] on label "M&A Mentor (clone)" at bounding box center [155, 383] width 132 height 13
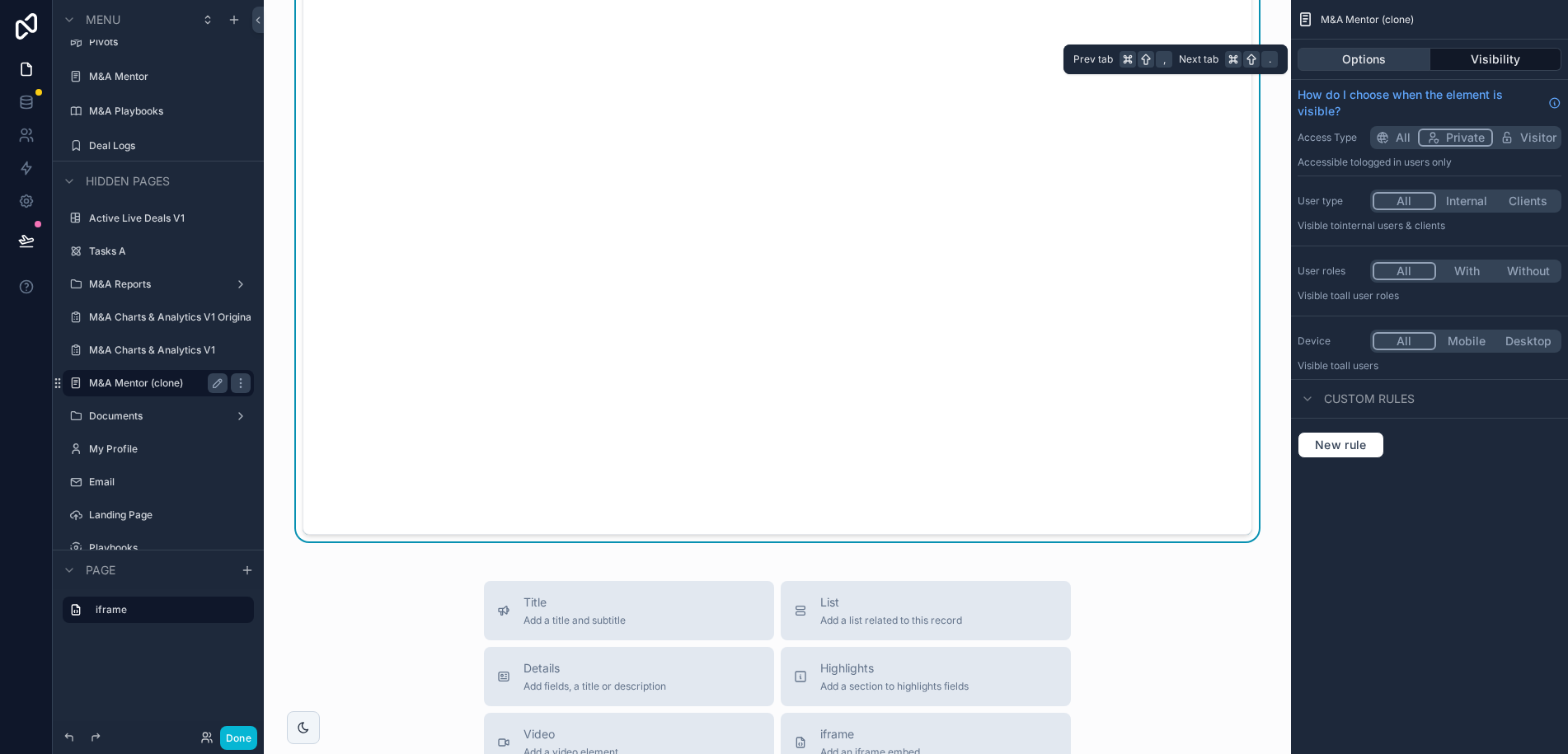
click at [1379, 60] on button "Options" at bounding box center [1364, 59] width 133 height 23
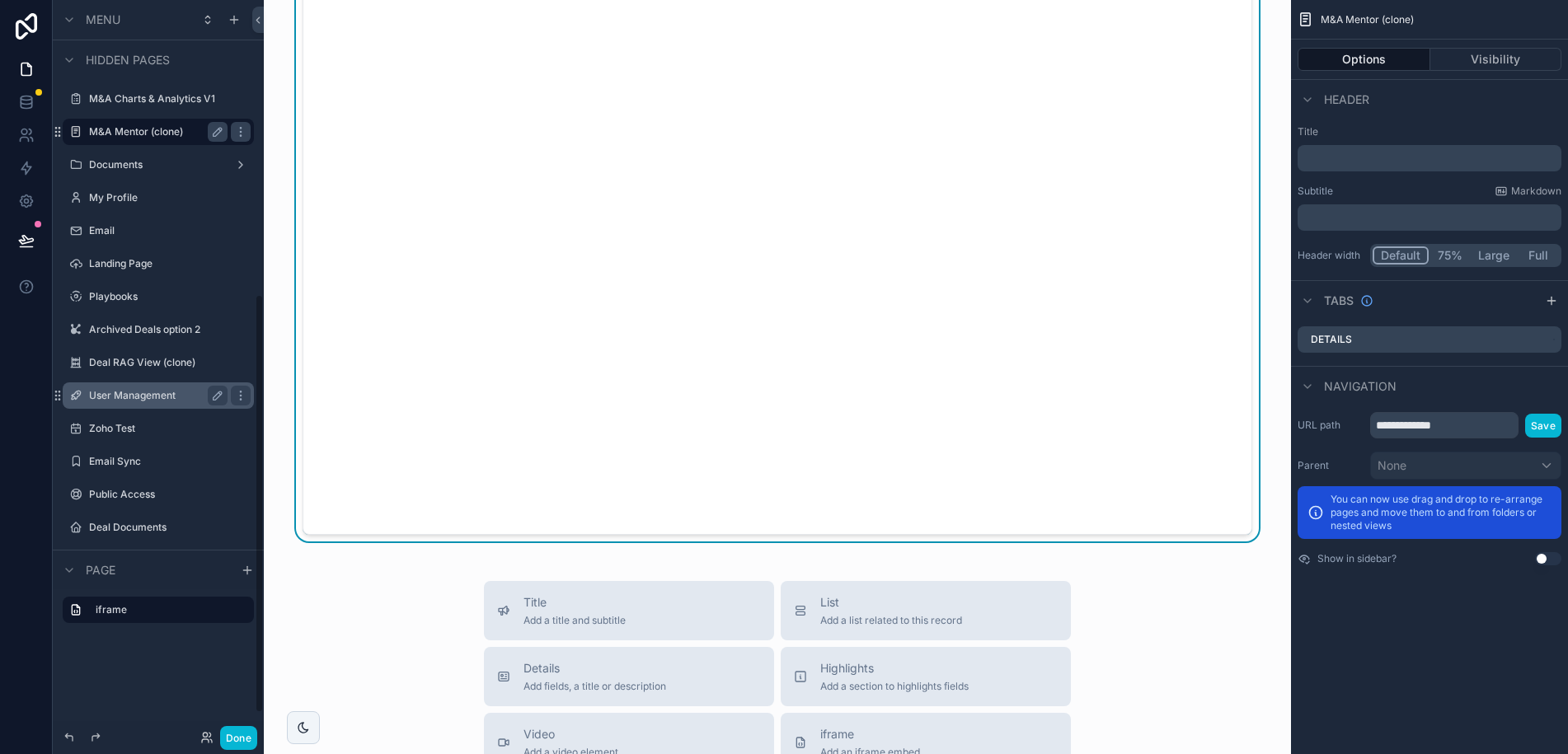
scroll to position [551, 0]
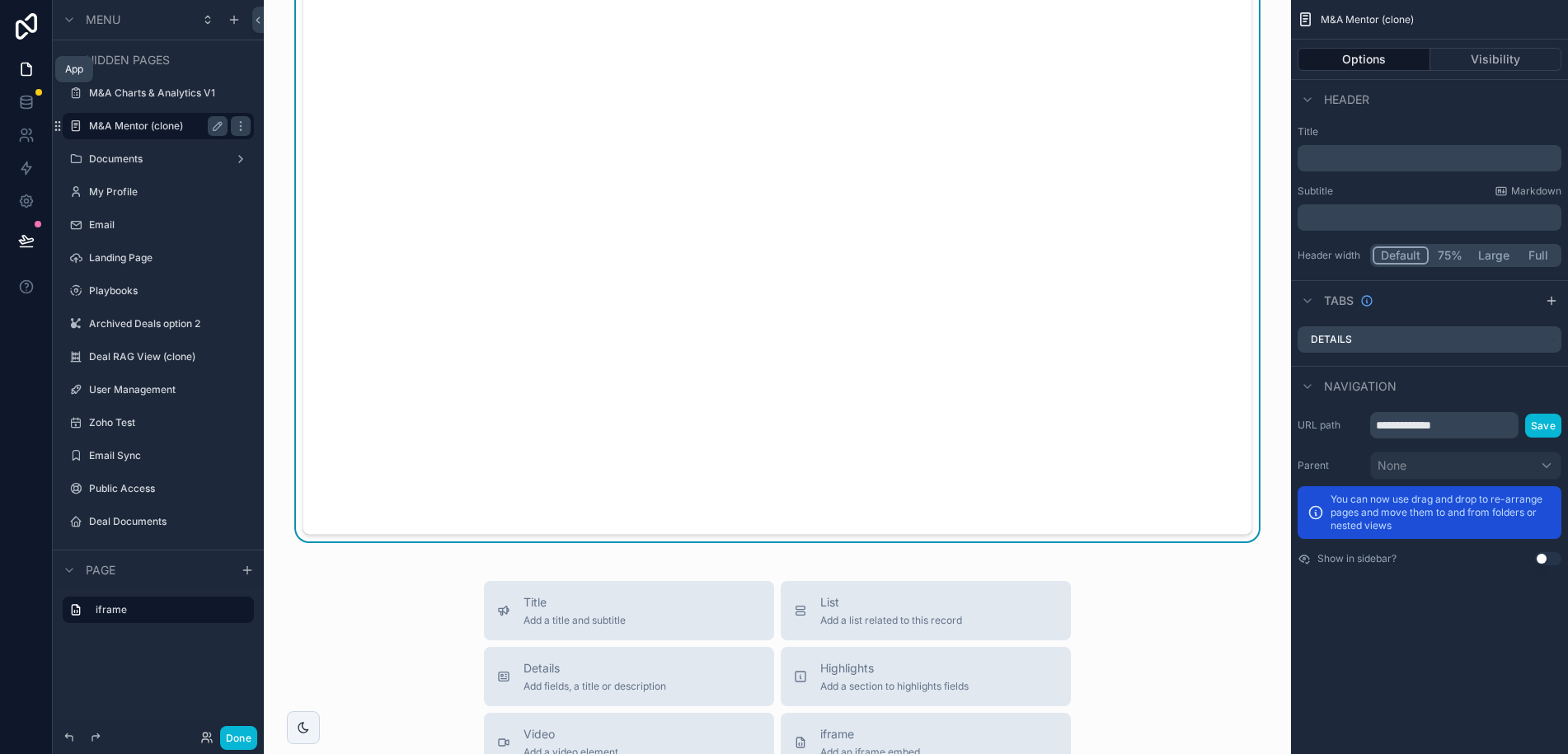
click at [25, 64] on icon at bounding box center [27, 69] width 17 height 17
click at [33, 241] on icon at bounding box center [27, 241] width 17 height 17
click at [37, 249] on button at bounding box center [26, 240] width 36 height 46
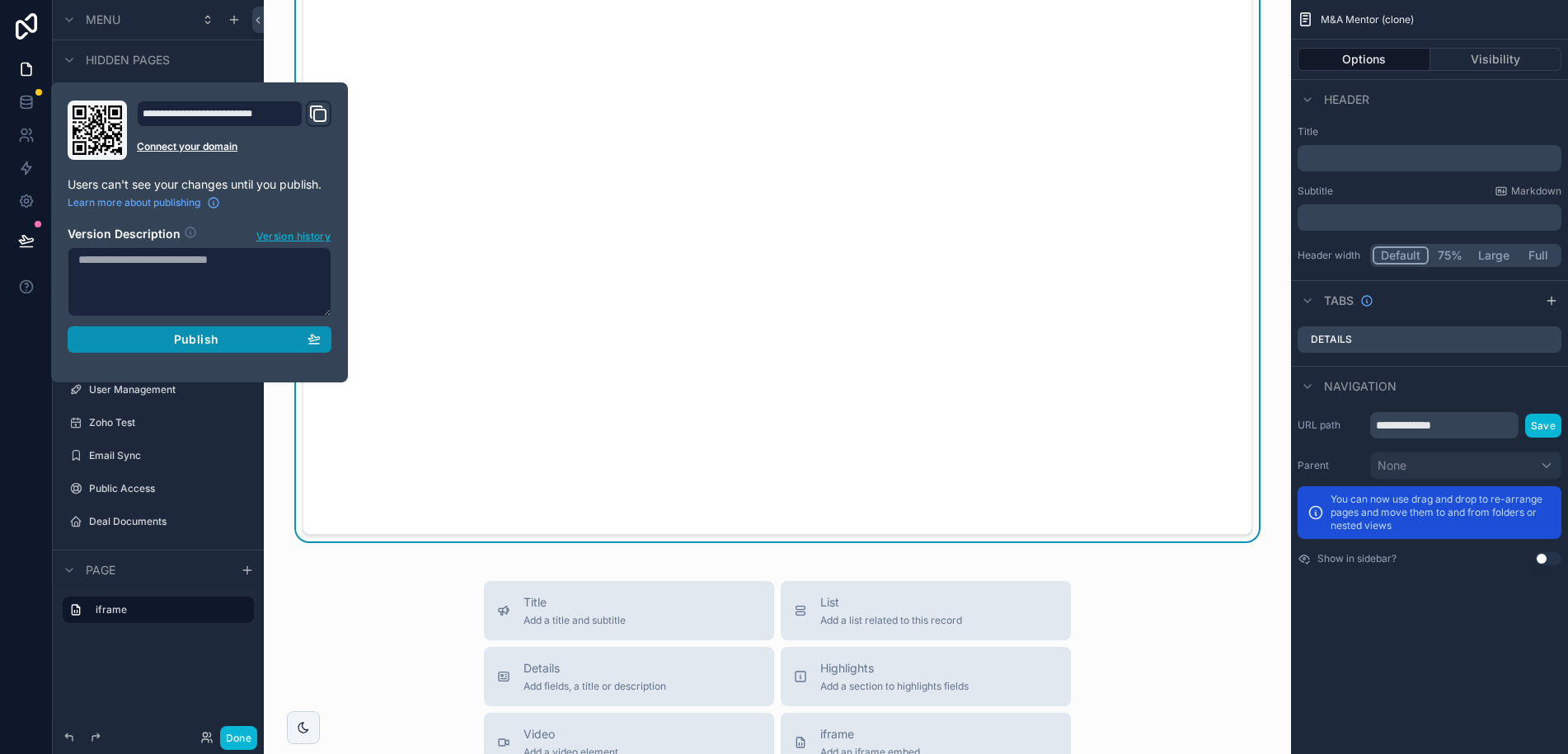
click at [206, 341] on span "Publish" at bounding box center [195, 339] width 44 height 15
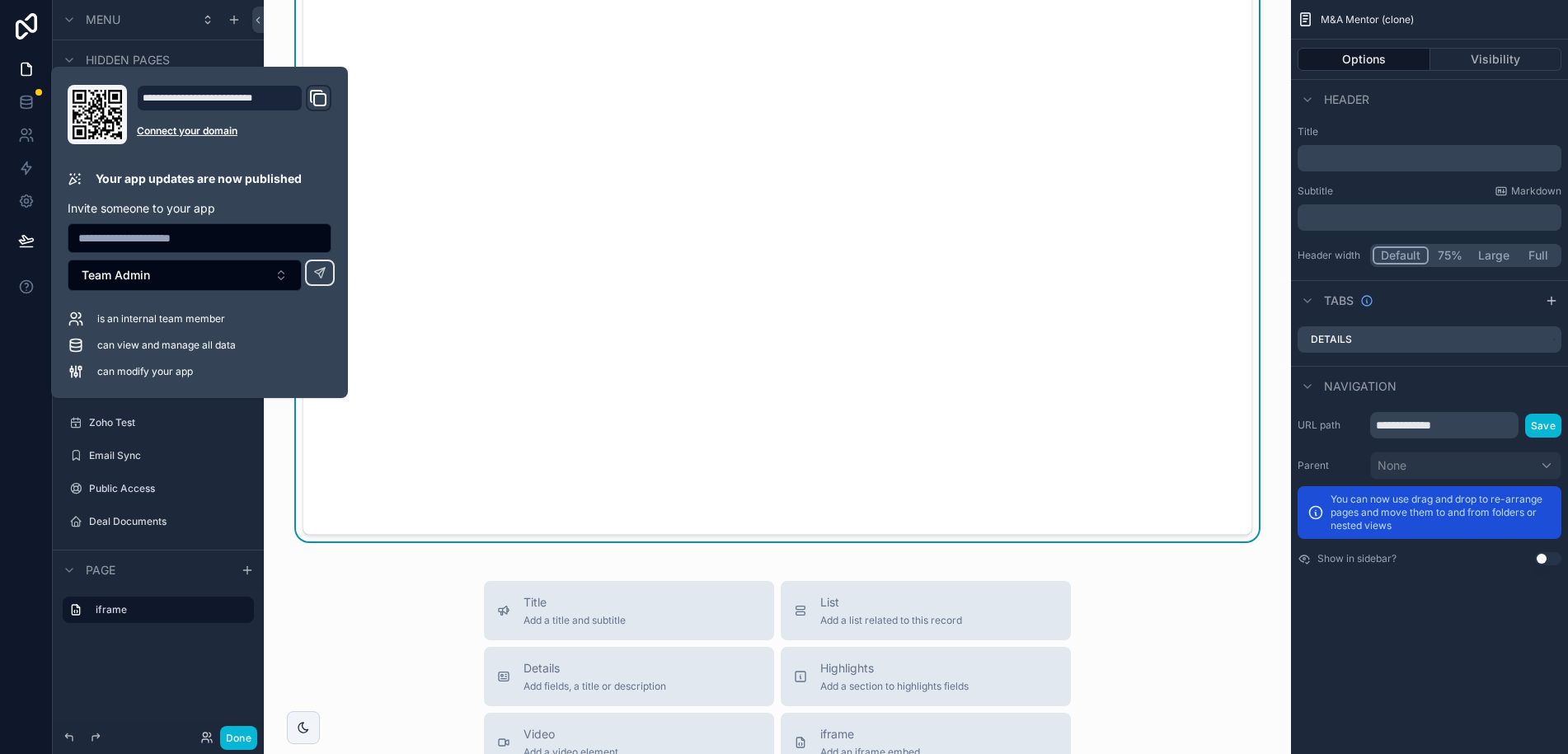
drag, startPoint x: 1235, startPoint y: 633, endPoint x: 1148, endPoint y: 558, distance: 114.9
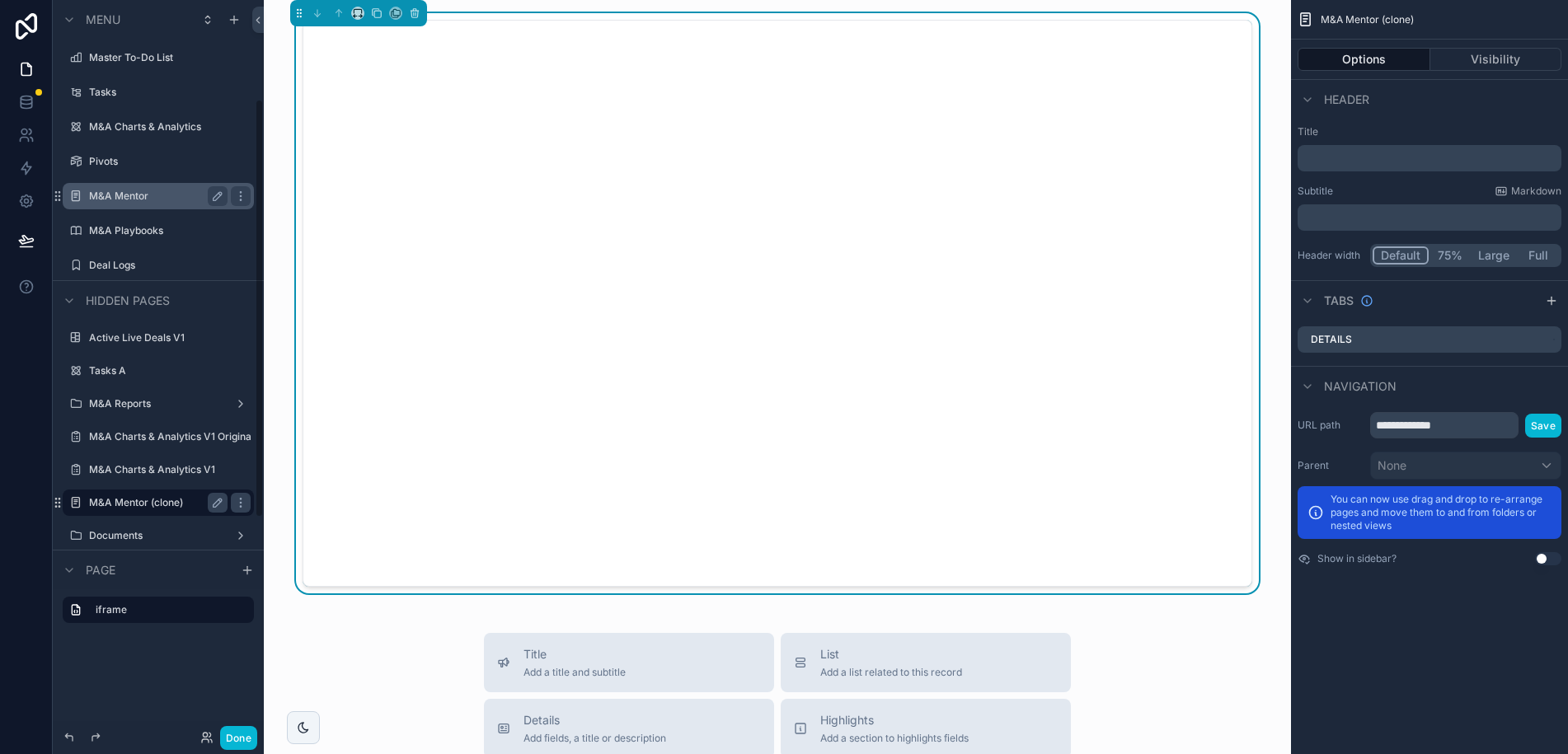
scroll to position [173, 0]
click at [128, 196] on label "M&A Mentor" at bounding box center [155, 197] width 132 height 13
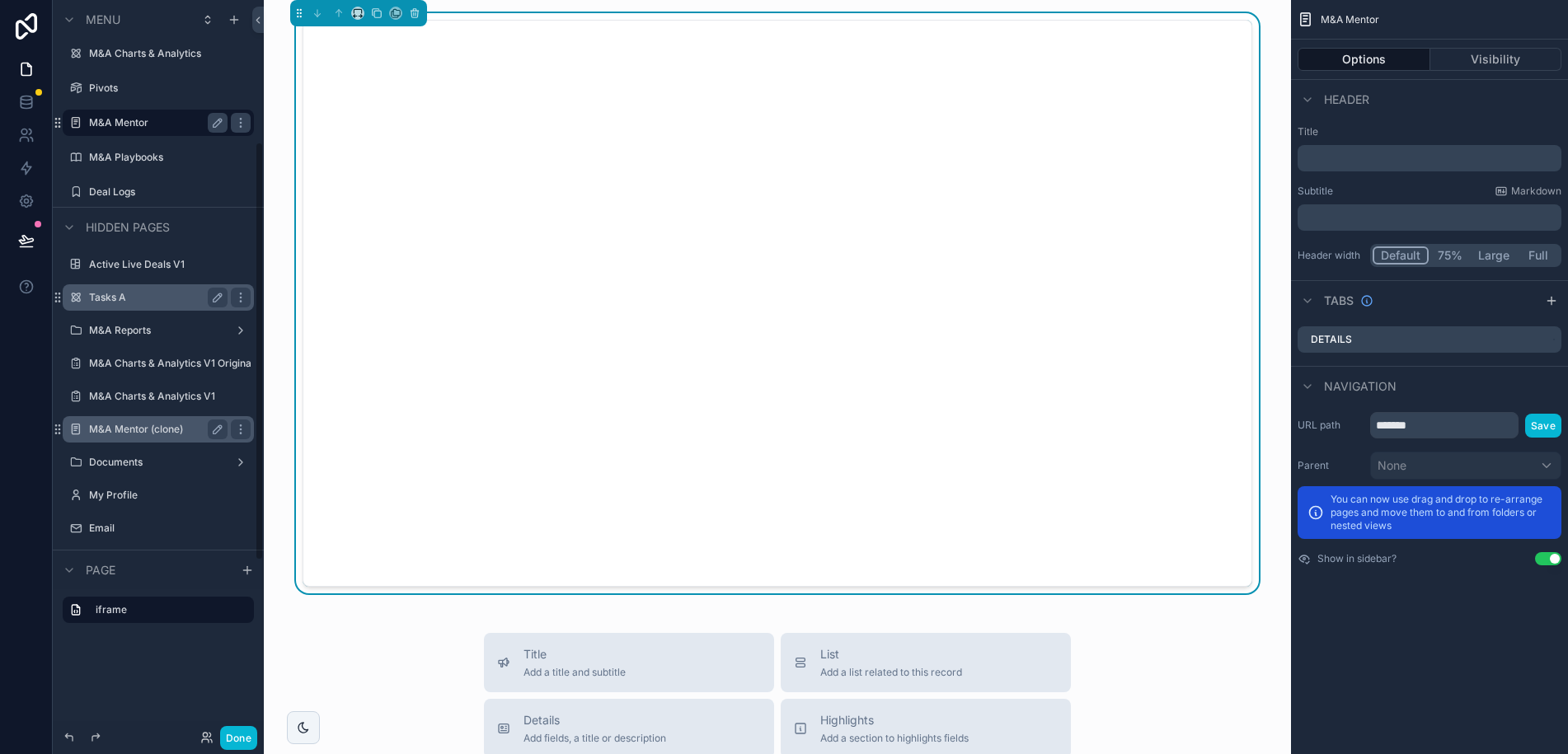
scroll to position [254, 0]
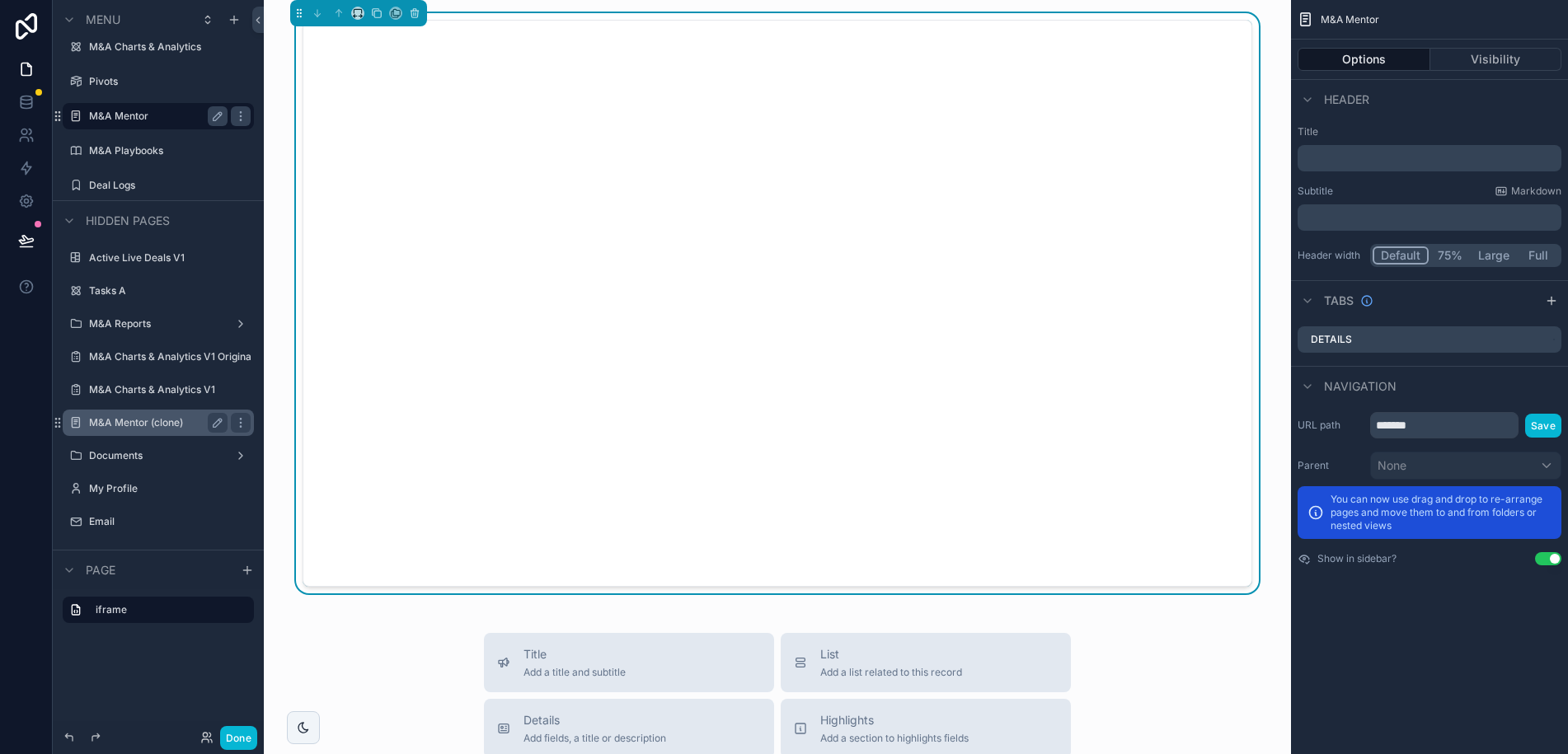
click at [139, 420] on label "M&A Mentor (clone)" at bounding box center [155, 423] width 132 height 13
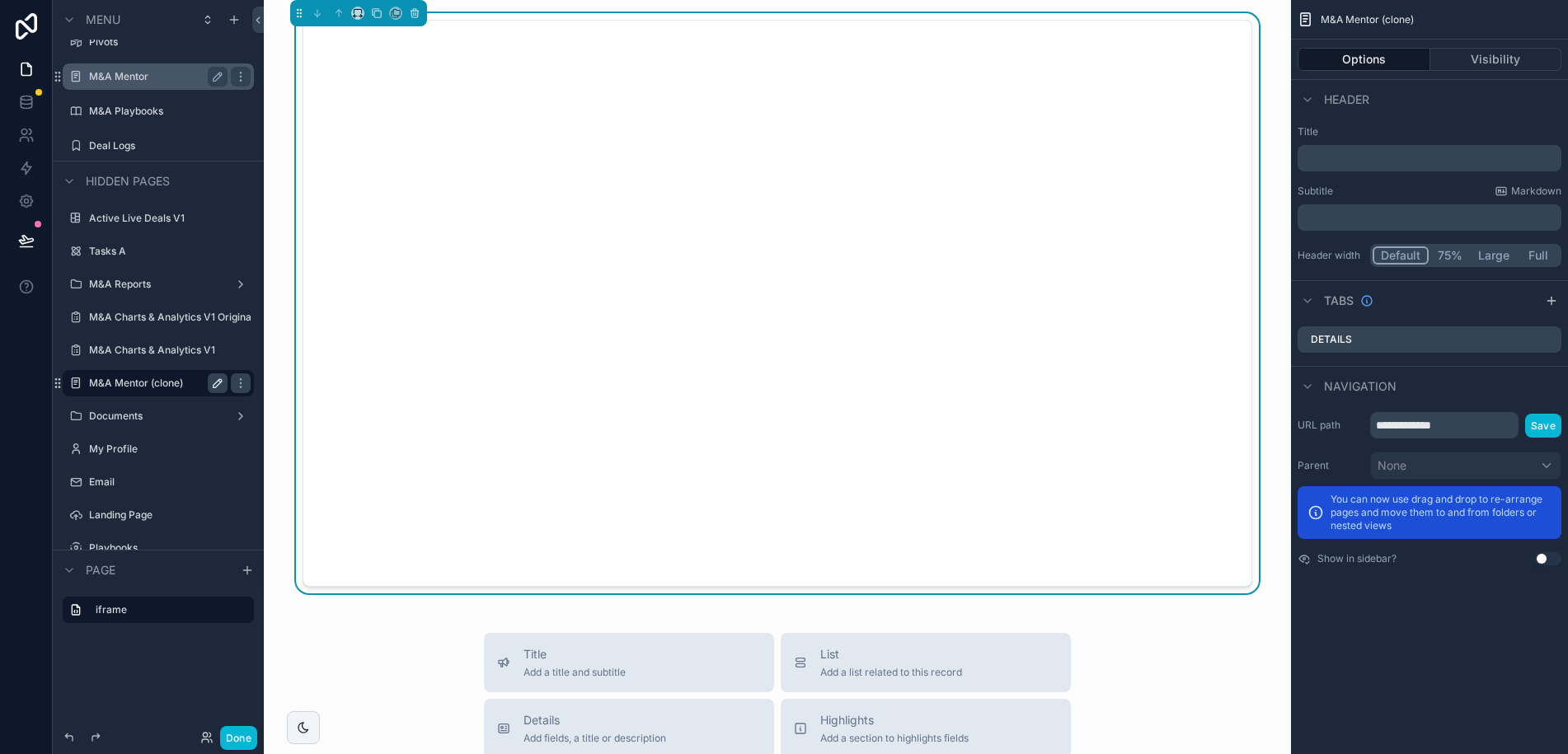
click at [215, 381] on icon "scrollable content" at bounding box center [218, 383] width 13 height 13
click at [179, 384] on input "**********" at bounding box center [145, 384] width 112 height 20
click at [168, 383] on input "**********" at bounding box center [145, 384] width 112 height 20
drag, startPoint x: 167, startPoint y: 382, endPoint x: 203, endPoint y: 384, distance: 36.1
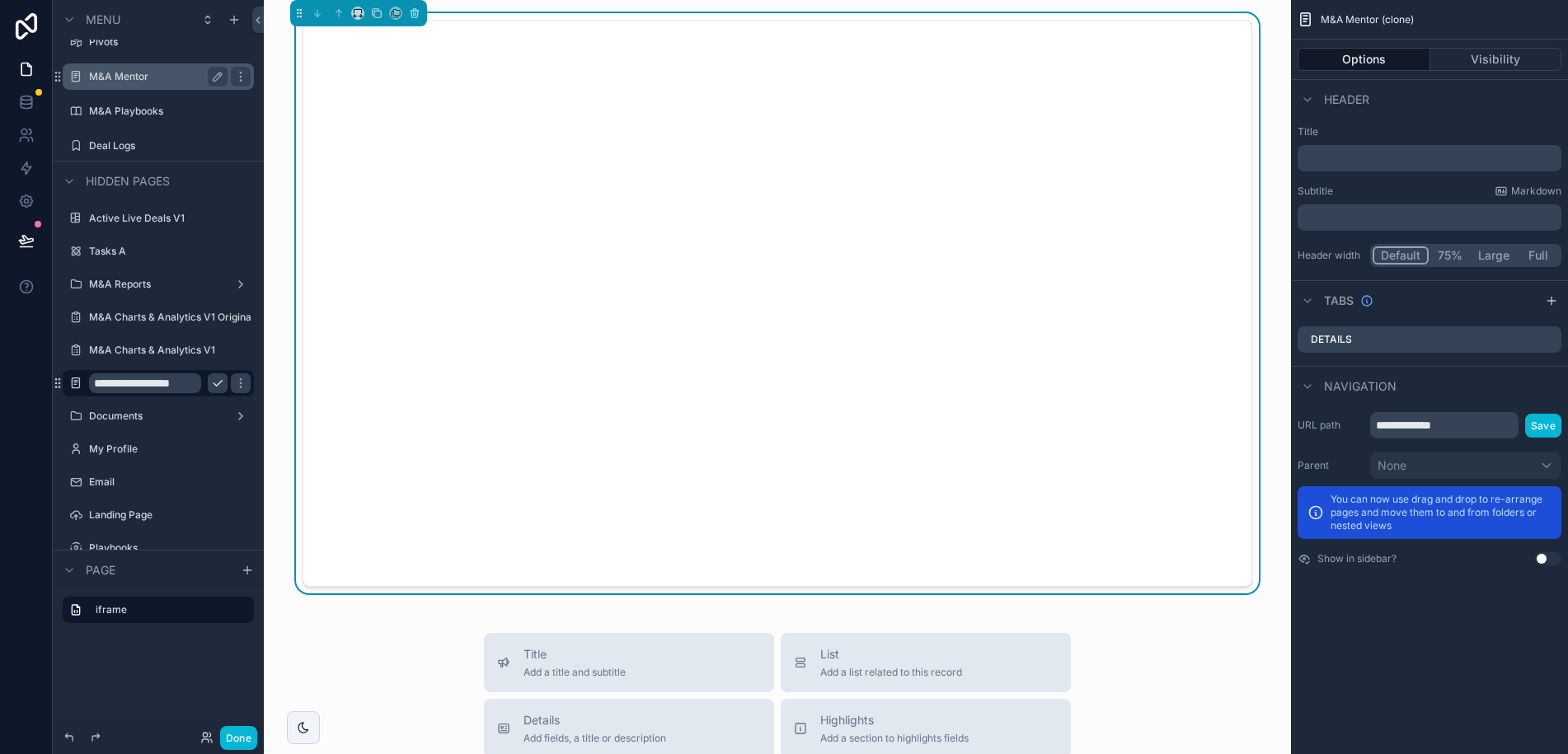
click at [203, 384] on div "**********" at bounding box center [159, 384] width 139 height 20
type input "**********"
click at [218, 386] on icon "scrollable content" at bounding box center [218, 383] width 13 height 13
click at [219, 78] on icon "scrollable content" at bounding box center [218, 77] width 13 height 13
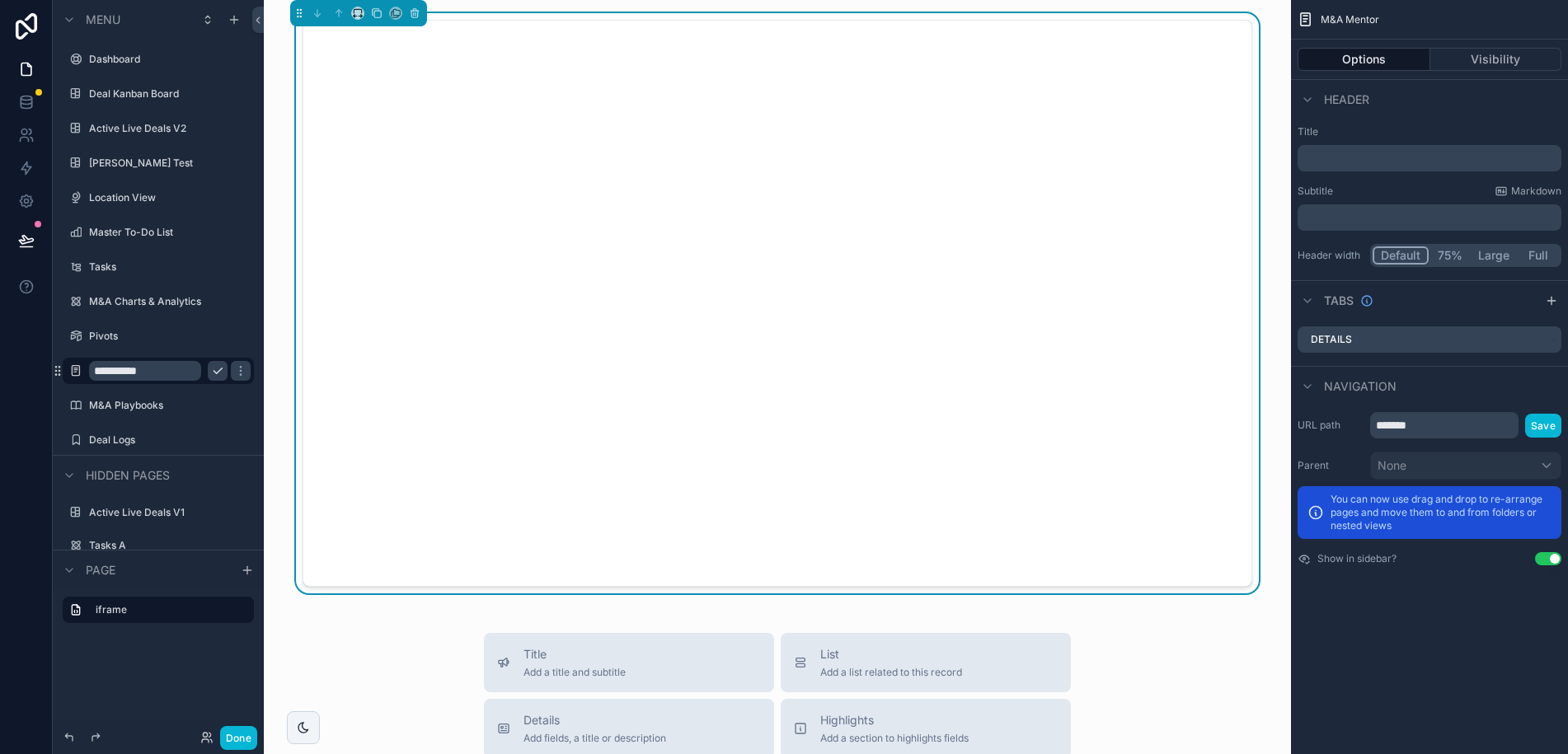
click at [176, 373] on input "**********" at bounding box center [145, 371] width 112 height 20
type input "**********"
click at [215, 374] on icon "scrollable content" at bounding box center [218, 371] width 13 height 13
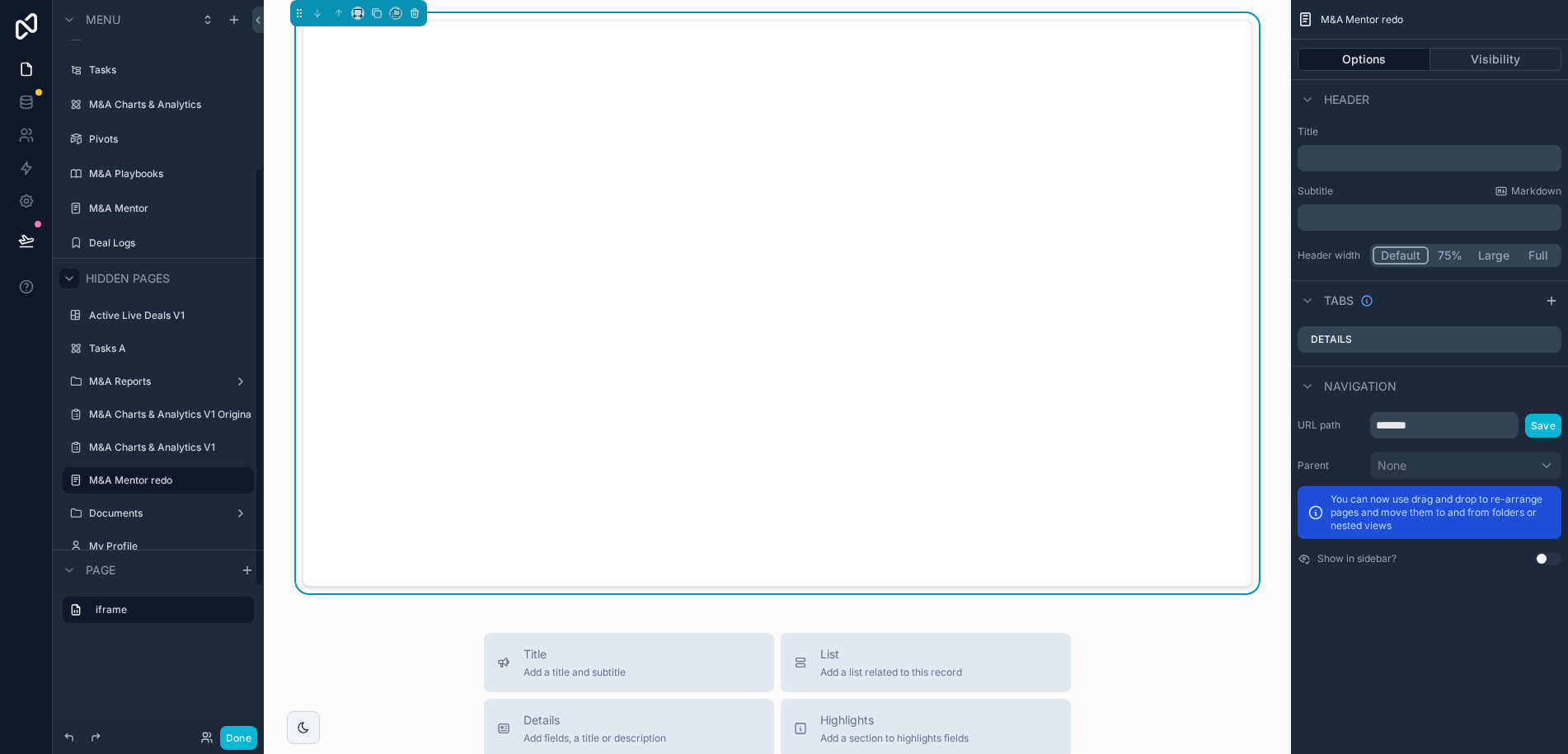
scroll to position [294, 0]
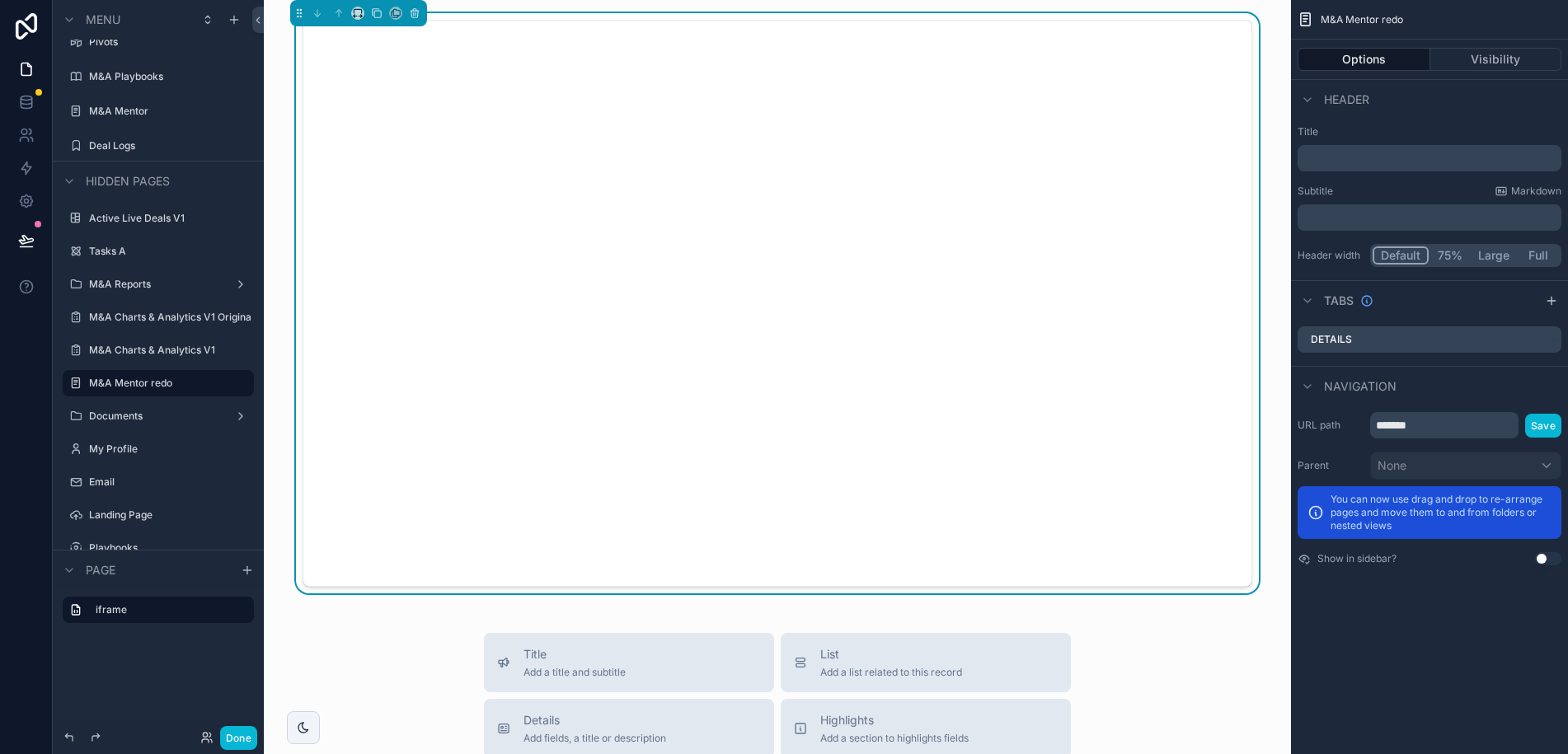
click at [31, 242] on icon at bounding box center [27, 241] width 17 height 17
click at [30, 242] on icon at bounding box center [27, 241] width 17 height 17
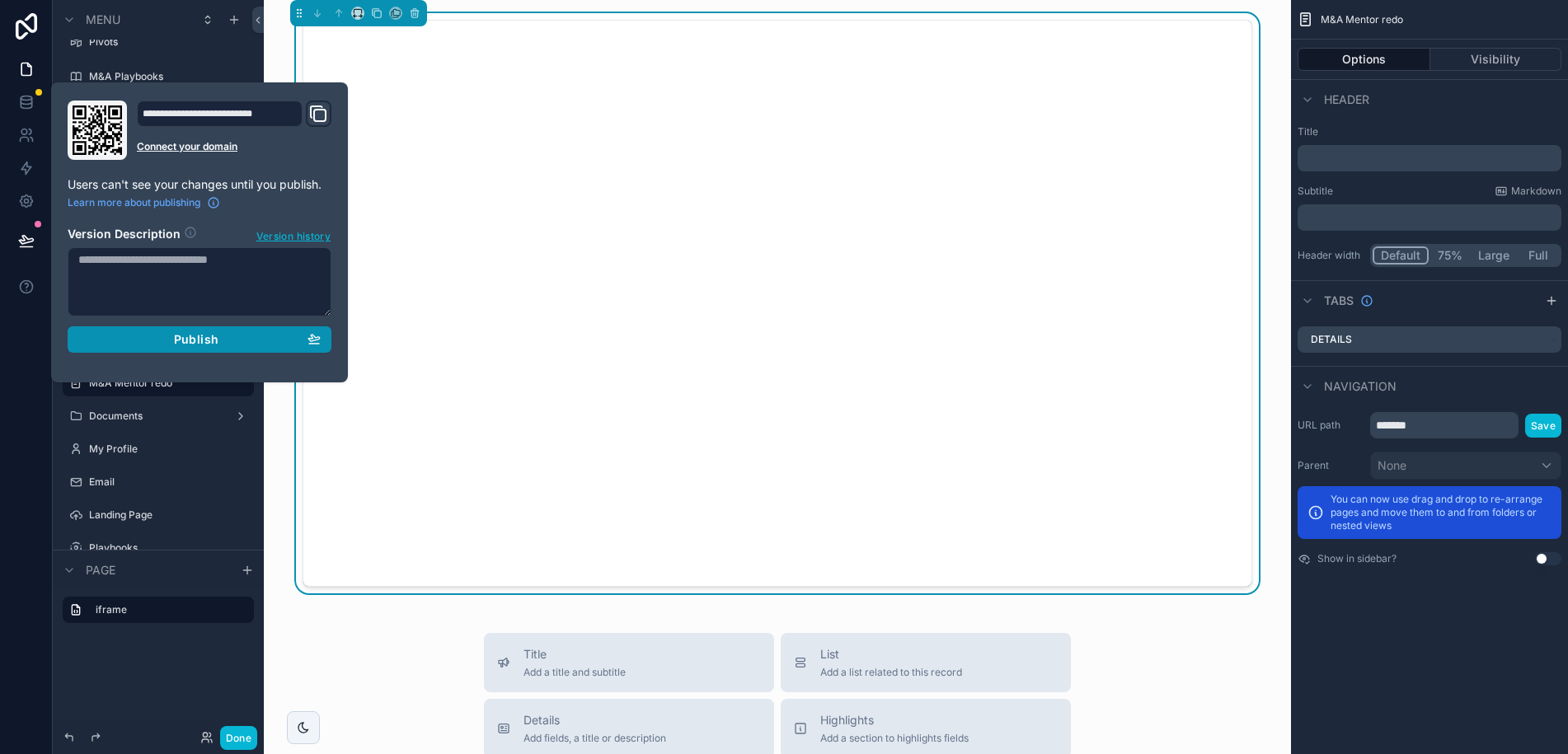
click at [195, 340] on span "Publish" at bounding box center [195, 339] width 44 height 15
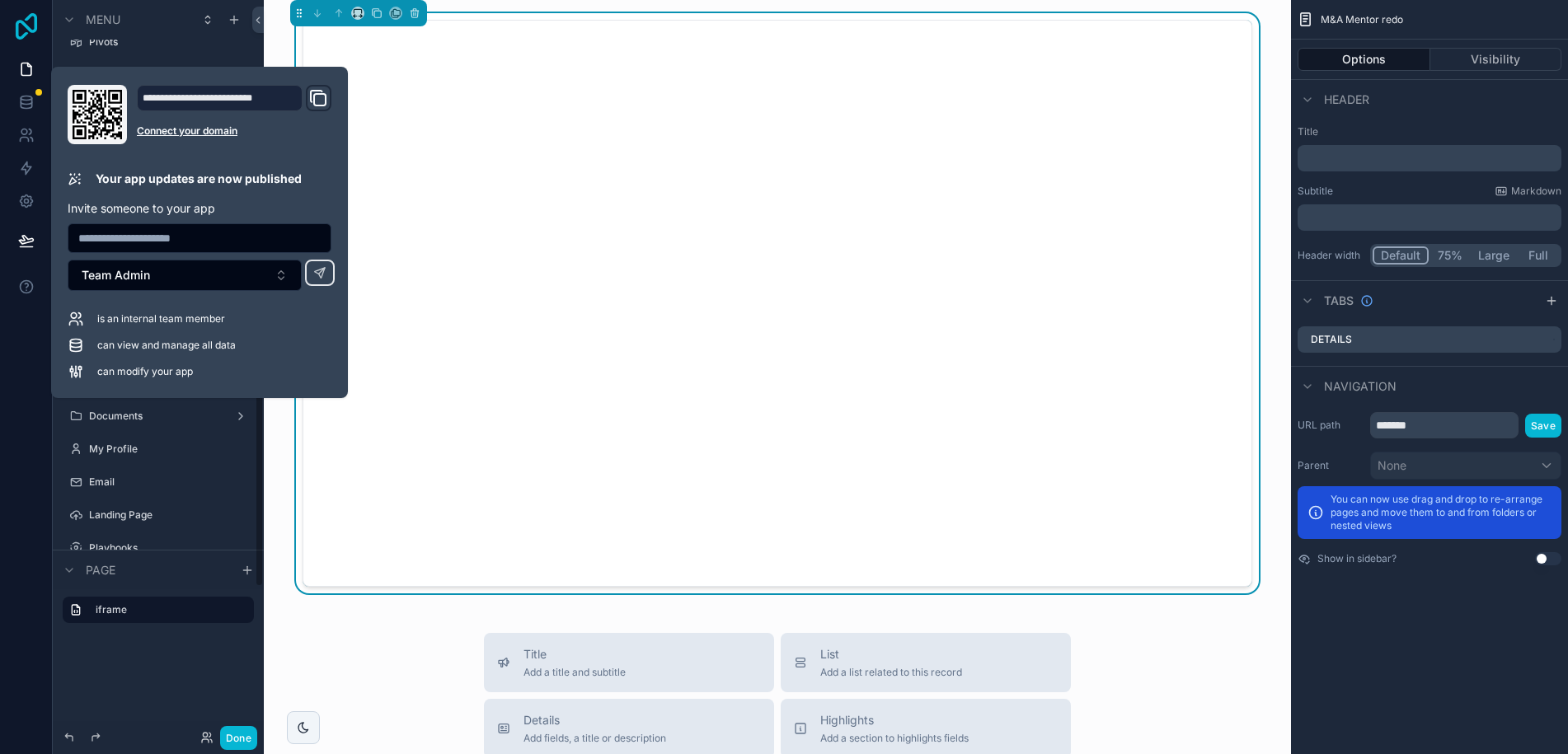
click at [27, 17] on icon at bounding box center [27, 27] width 22 height 27
